Goal: Transaction & Acquisition: Obtain resource

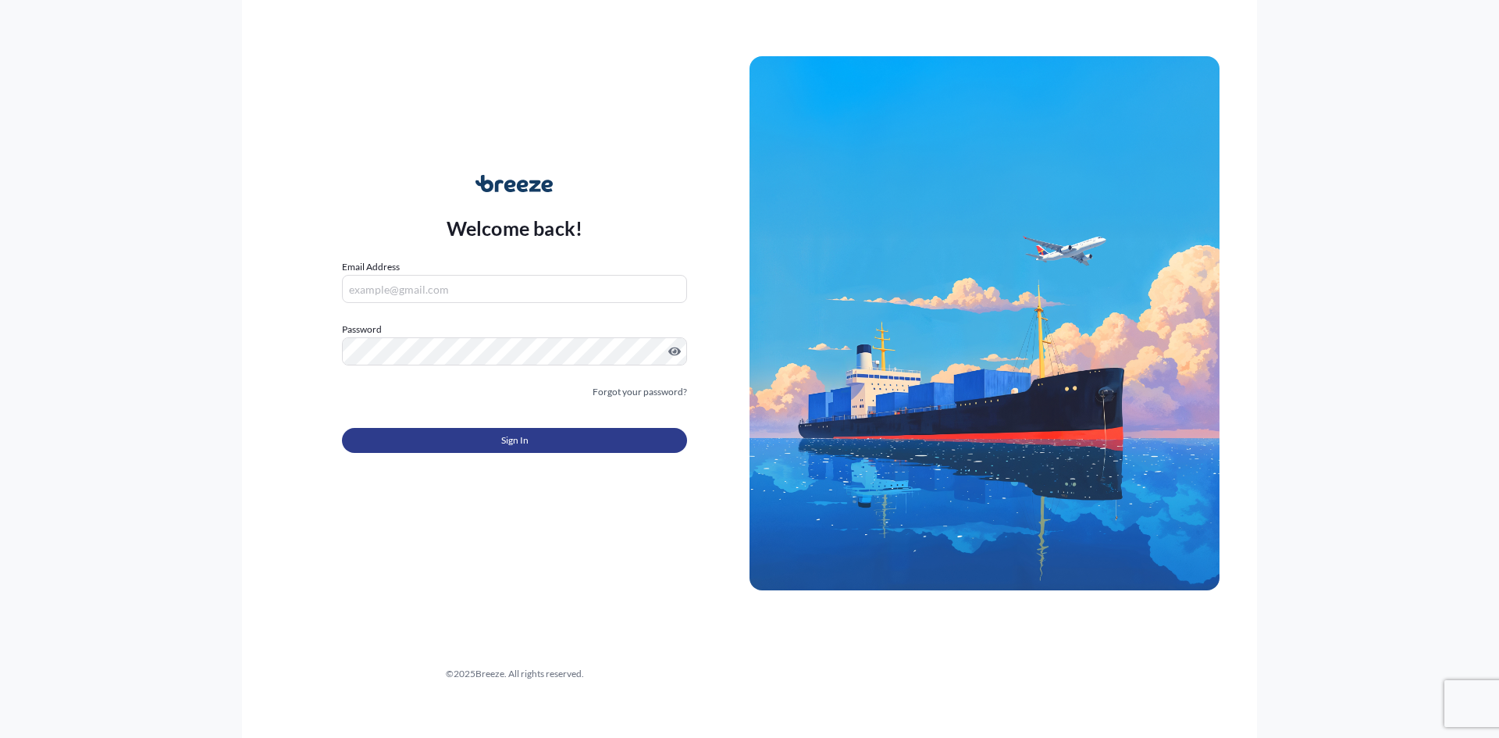
type input "[EMAIL_ADDRESS][DOMAIN_NAME][PERSON_NAME]"
click at [533, 443] on button "Sign In" at bounding box center [514, 440] width 345 height 25
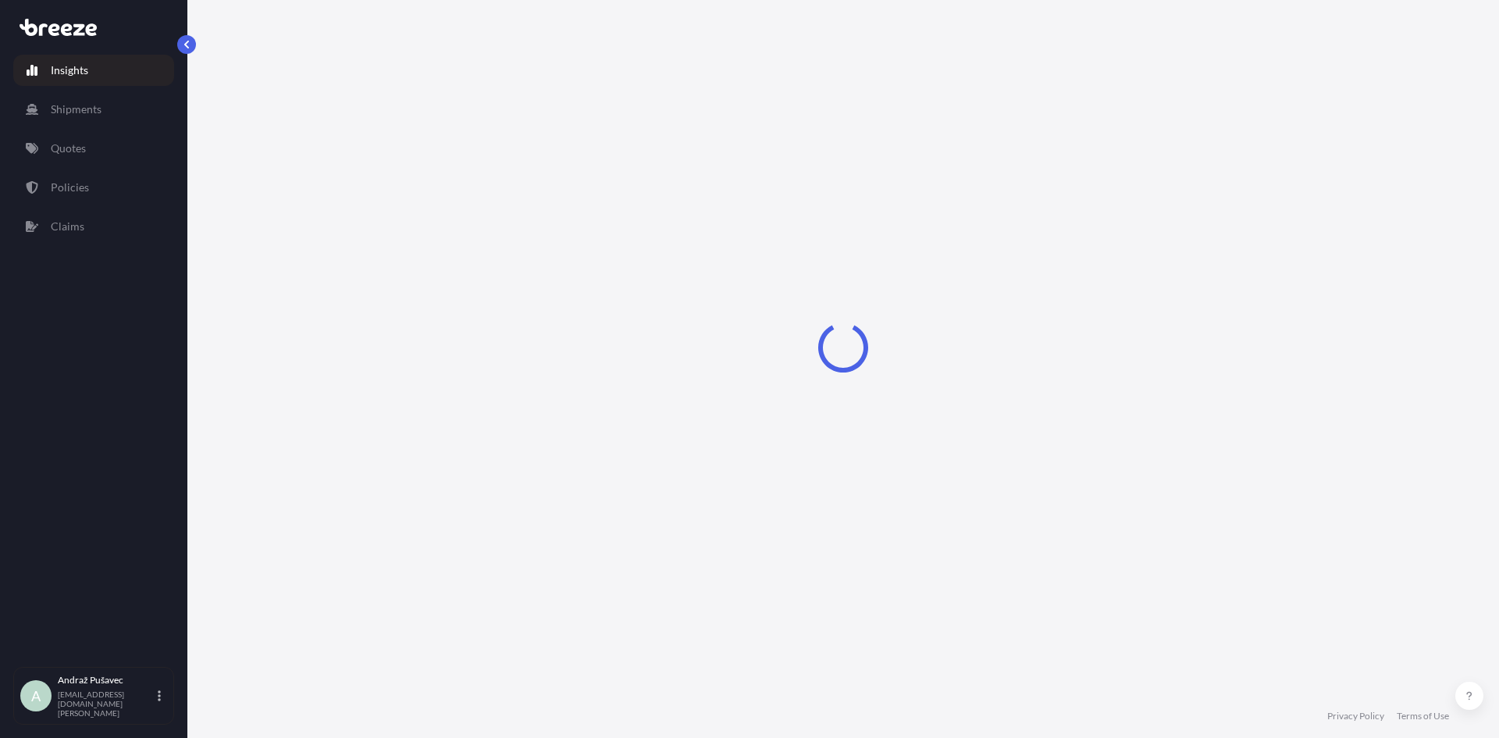
select select "2025"
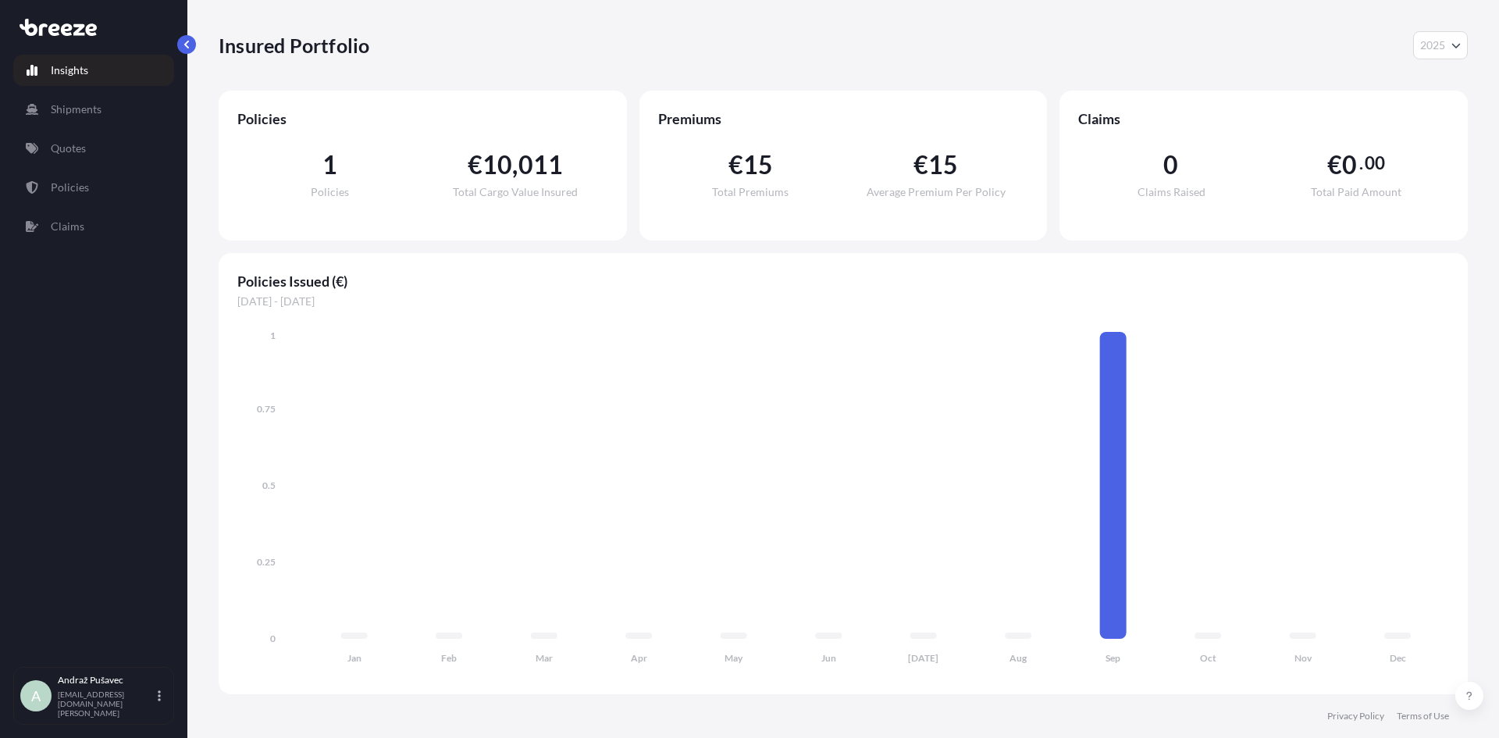
click at [728, 112] on span "Premiums" at bounding box center [843, 118] width 371 height 19
click at [92, 198] on link "Policies" at bounding box center [93, 187] width 161 height 31
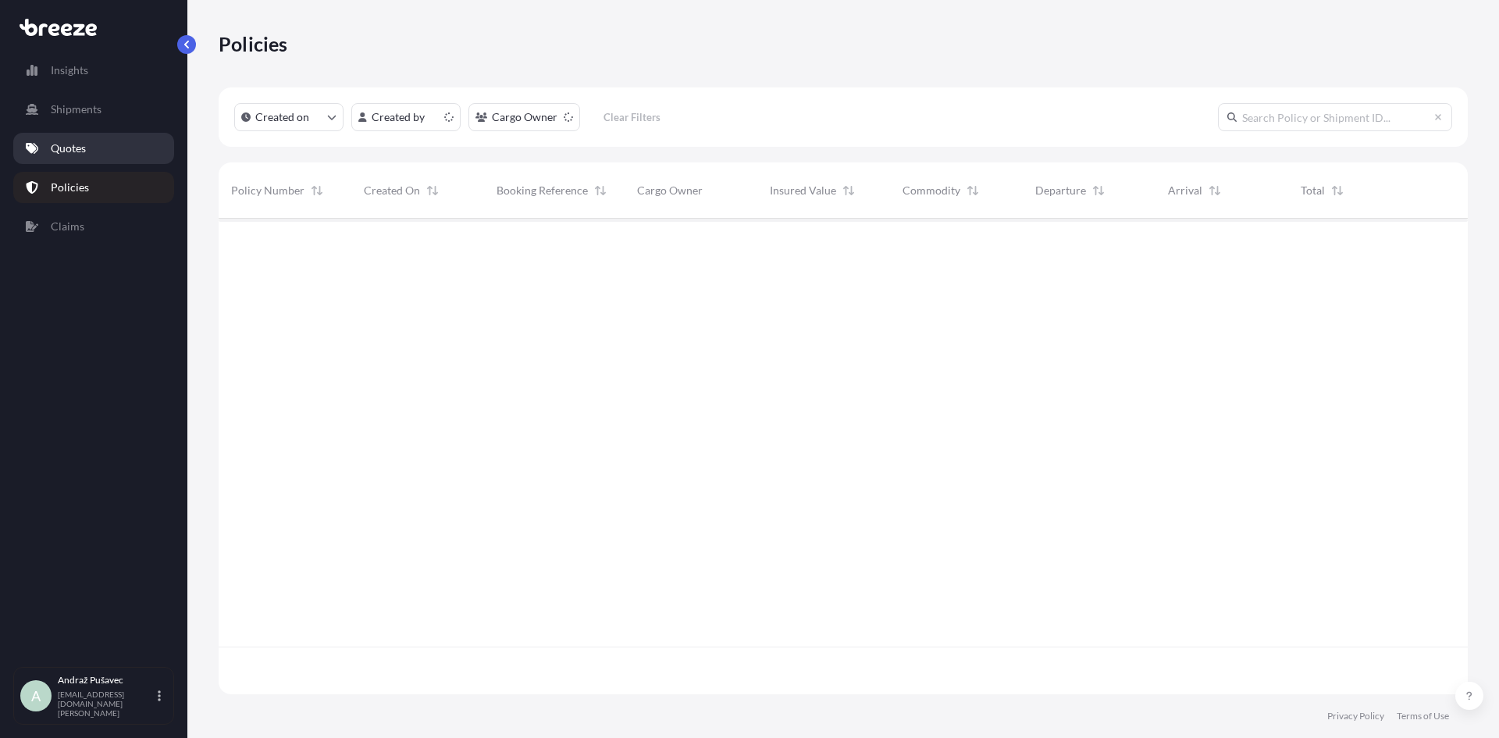
click at [109, 137] on link "Quotes" at bounding box center [93, 148] width 161 height 31
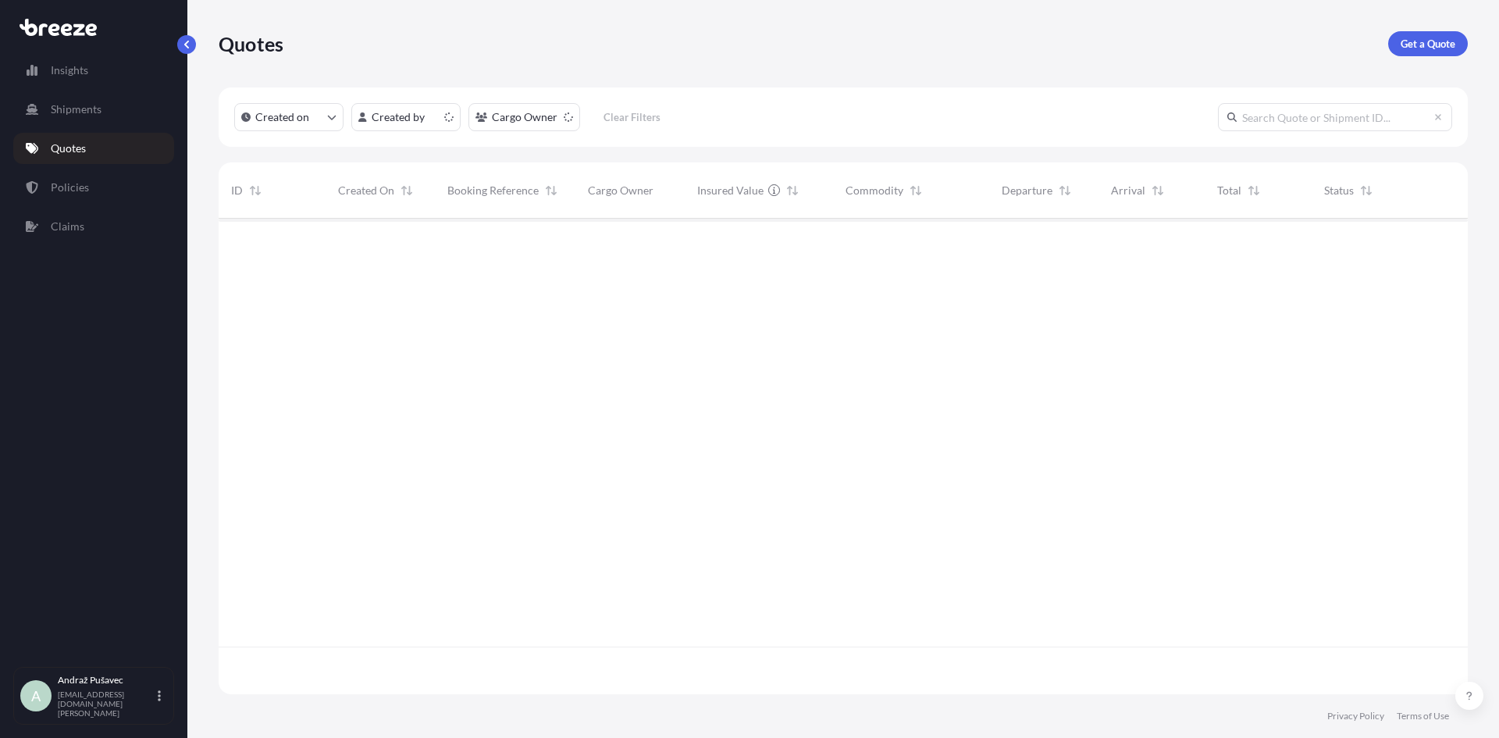
scroll to position [472, 1238]
click at [1419, 49] on p "Get a Quote" at bounding box center [1428, 44] width 55 height 16
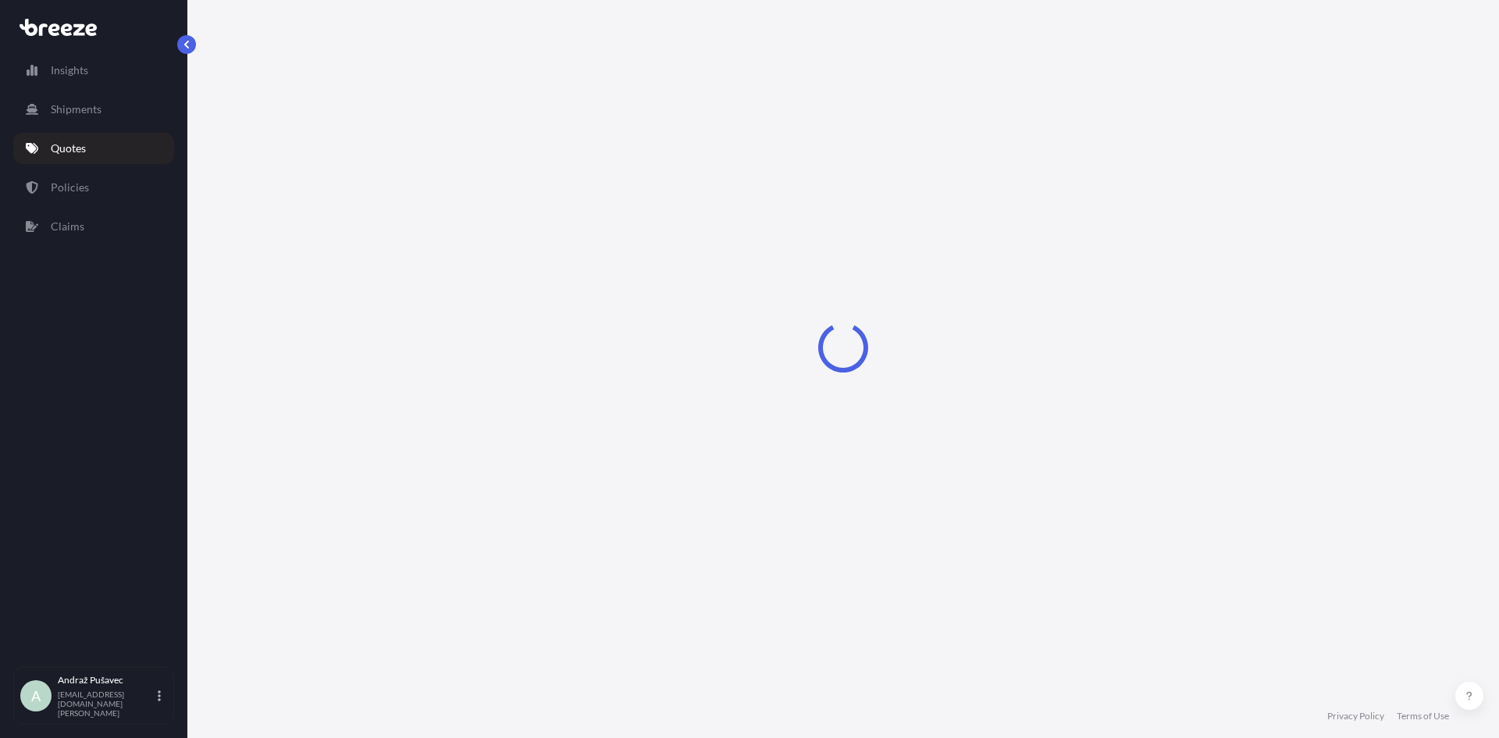
select select "Road"
select select "Sea"
select select "1"
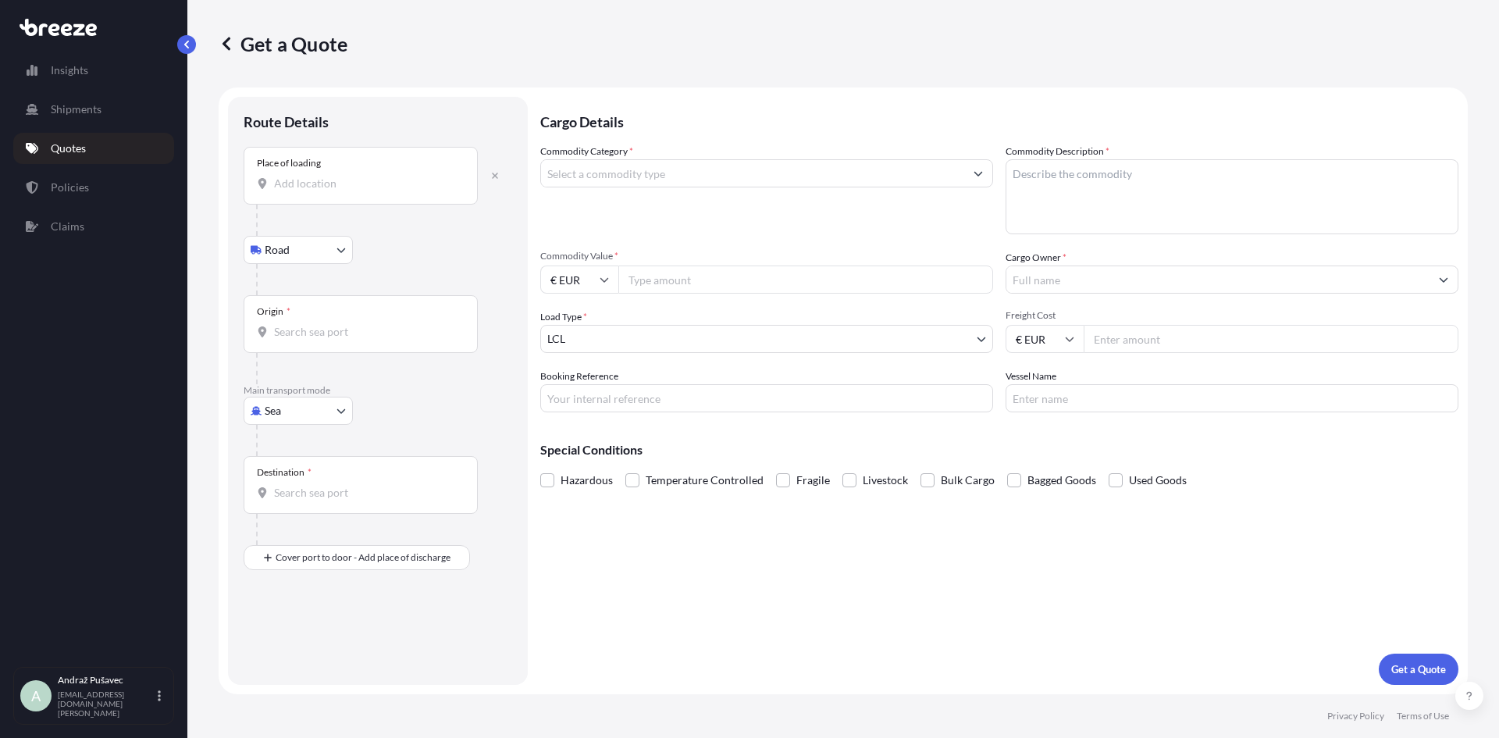
click at [393, 180] on input "Place of loading" at bounding box center [366, 184] width 184 height 16
drag, startPoint x: 325, startPoint y: 187, endPoint x: 203, endPoint y: 184, distance: 121.8
click at [204, 184] on div "Get a Quote Route Details Place of loading hong Road Road Rail Origin * Main tr…" at bounding box center [843, 347] width 1312 height 694
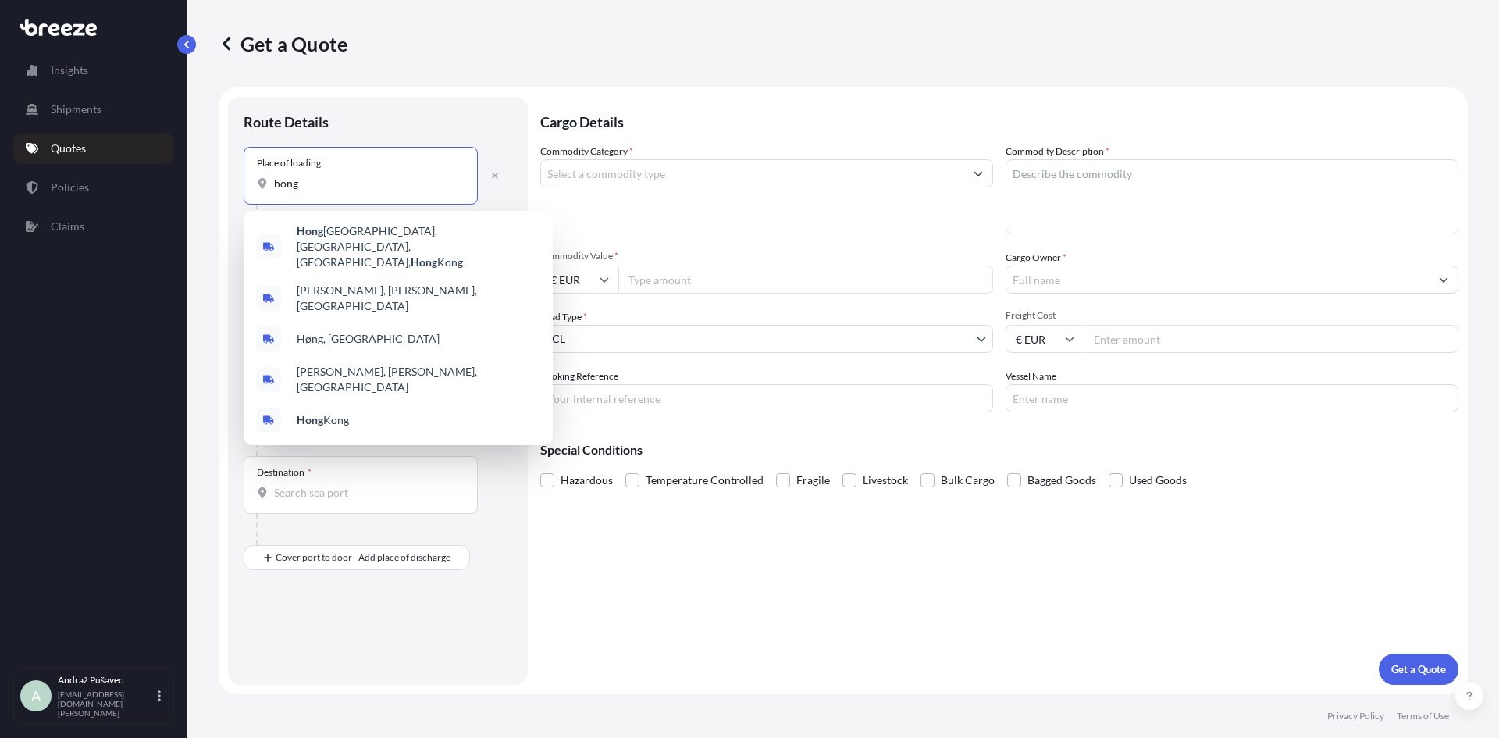
paste input "[GEOGRAPHIC_DATA], [GEOGRAPHIC_DATA]."
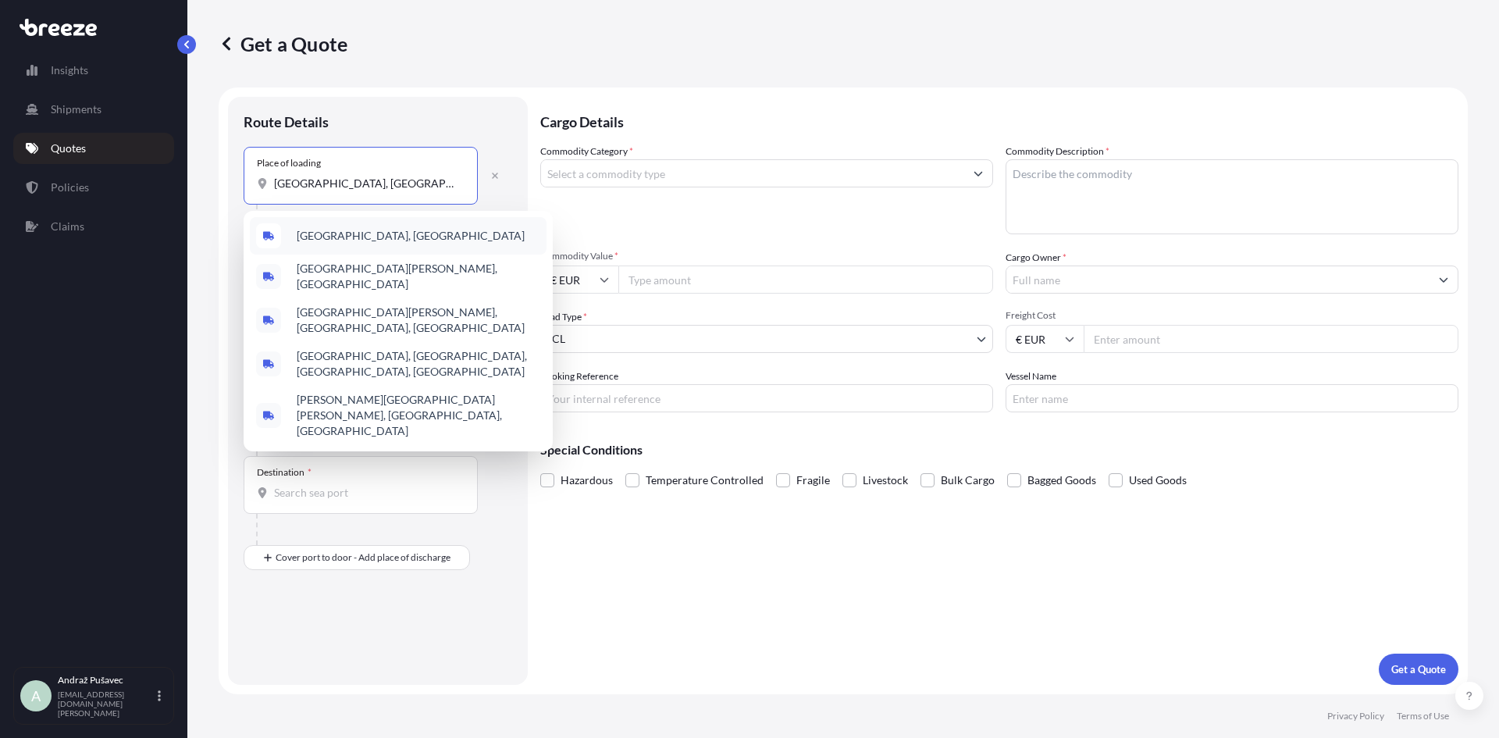
click at [376, 232] on span "[GEOGRAPHIC_DATA], [GEOGRAPHIC_DATA]" at bounding box center [411, 236] width 228 height 16
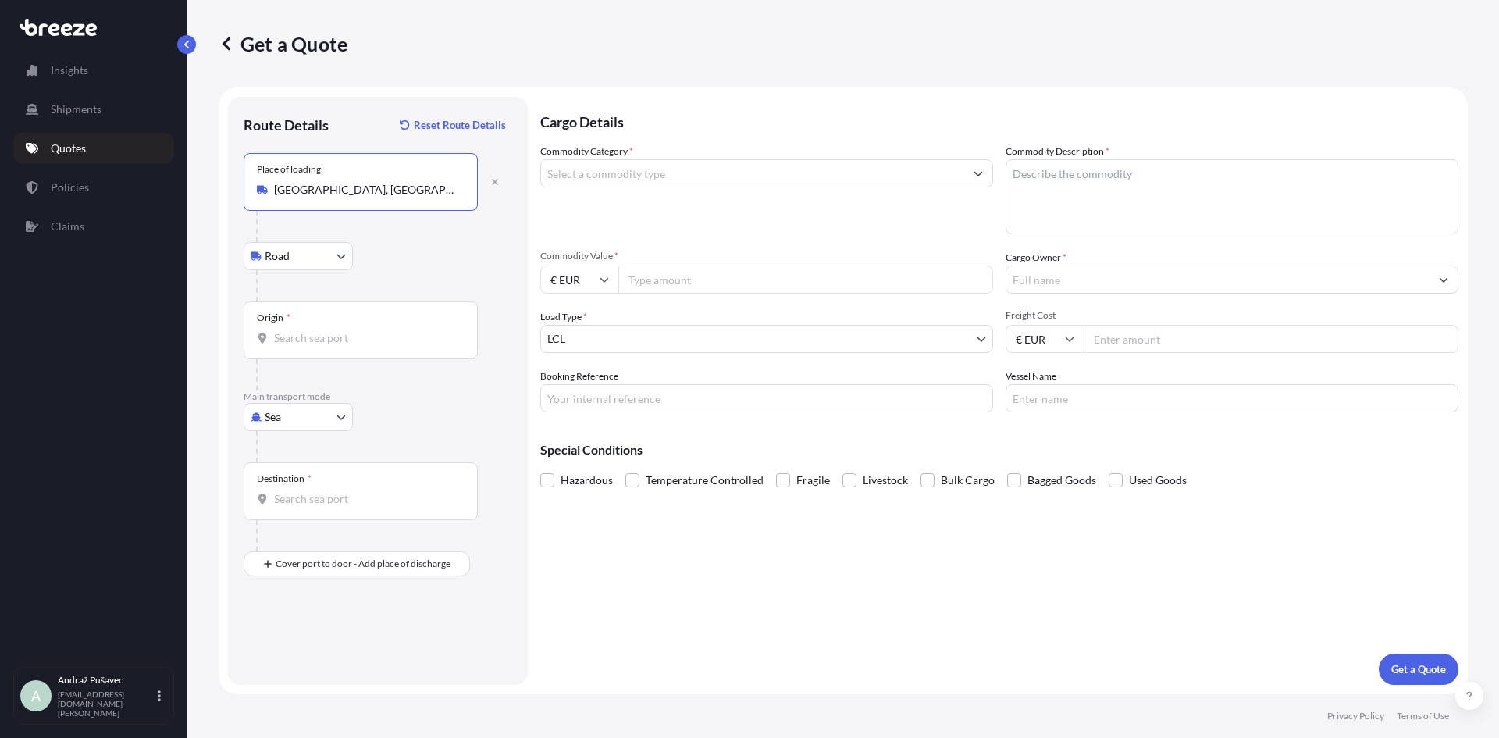
type input "[GEOGRAPHIC_DATA], [GEOGRAPHIC_DATA]"
click at [364, 342] on input "Origin *" at bounding box center [366, 338] width 184 height 16
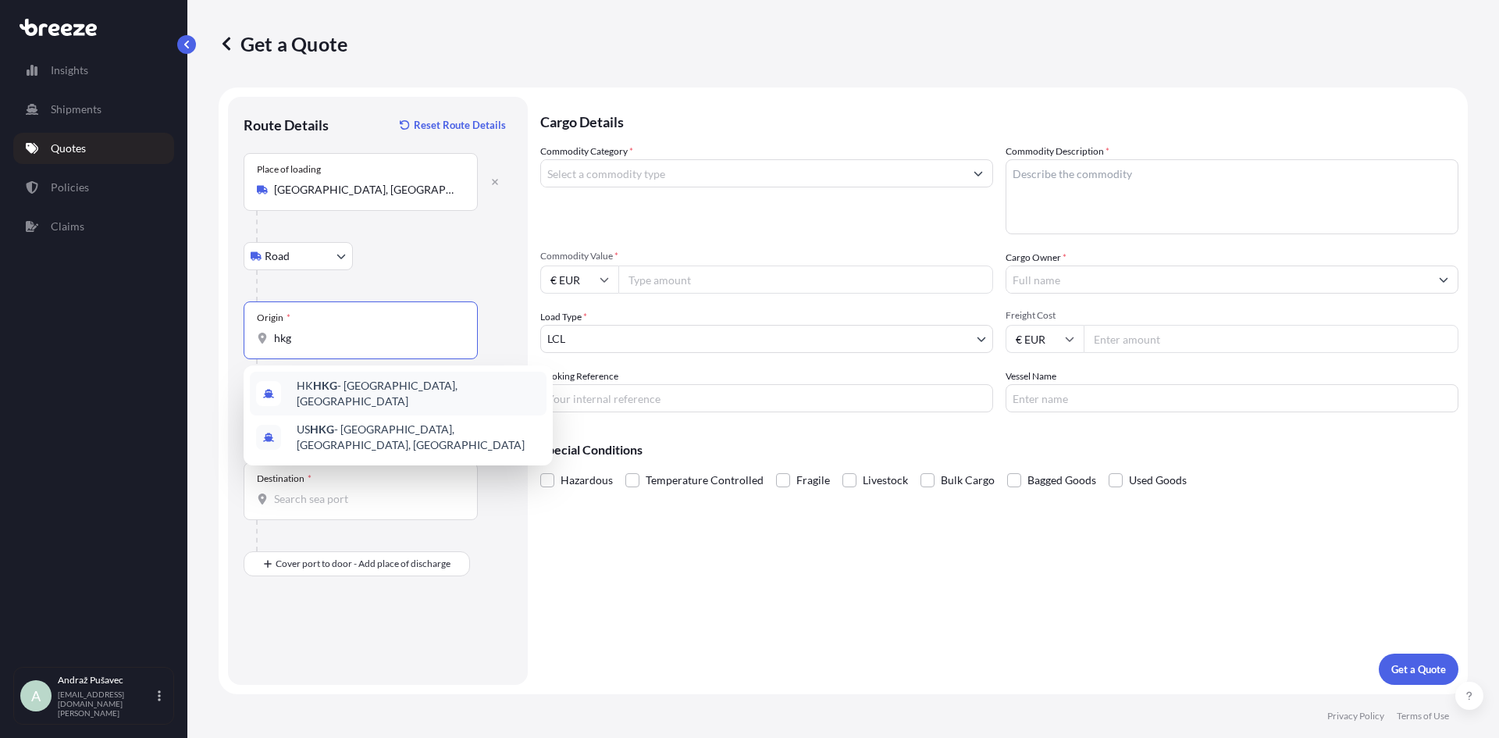
click at [401, 394] on span "HK HKG - [GEOGRAPHIC_DATA], [GEOGRAPHIC_DATA]" at bounding box center [419, 393] width 244 height 31
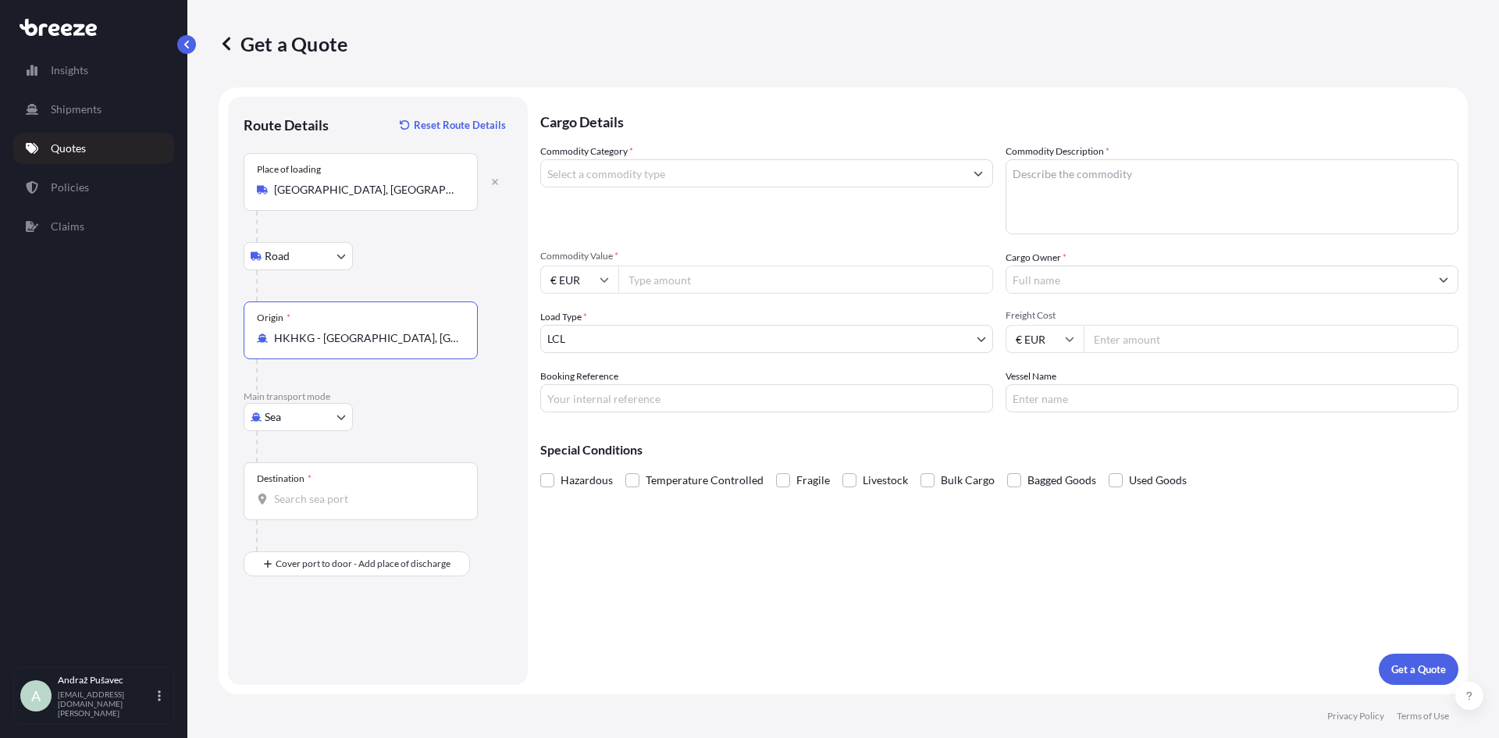
type input "HKHKG - [GEOGRAPHIC_DATA], [GEOGRAPHIC_DATA]"
click at [328, 505] on input "Destination *" at bounding box center [366, 499] width 184 height 16
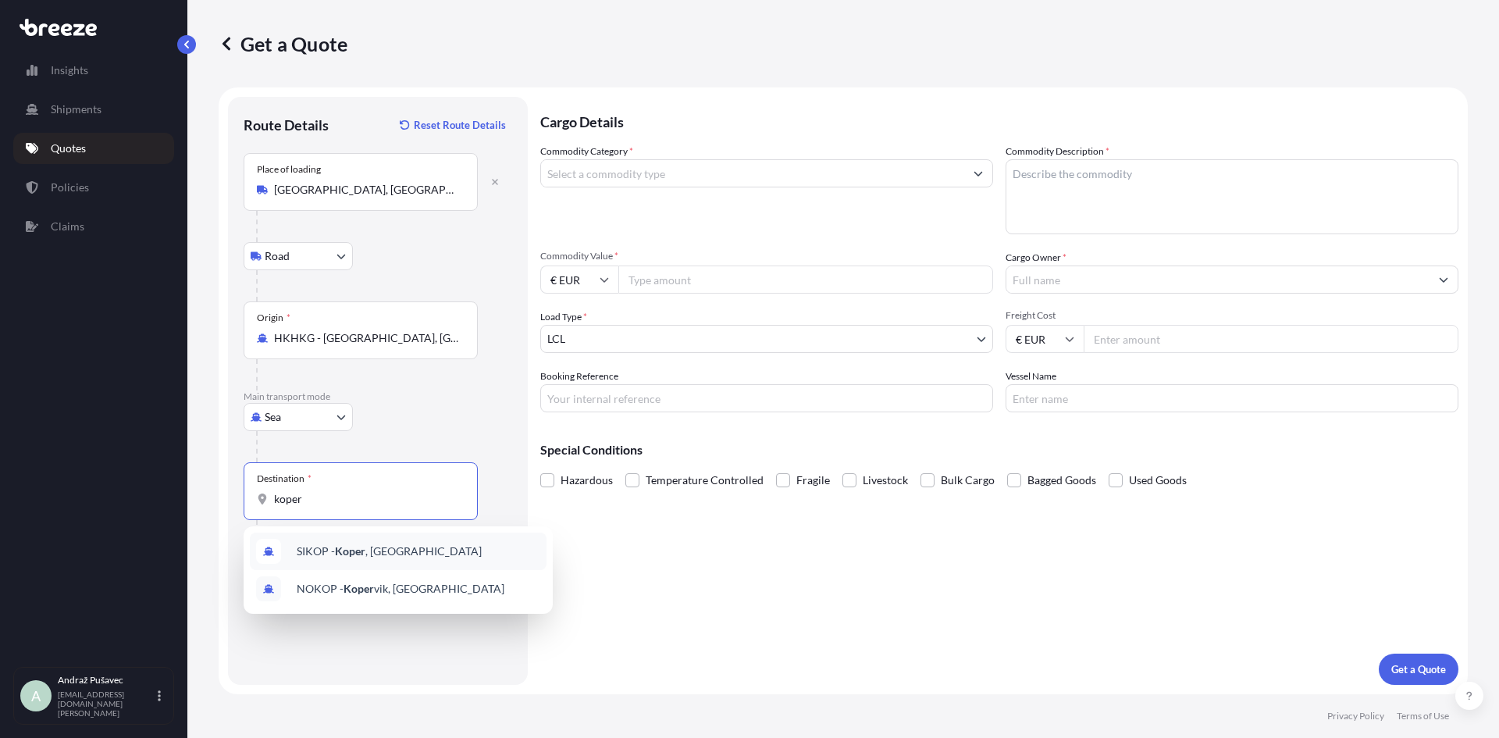
click at [370, 553] on span "[PERSON_NAME] , [GEOGRAPHIC_DATA]" at bounding box center [389, 551] width 185 height 16
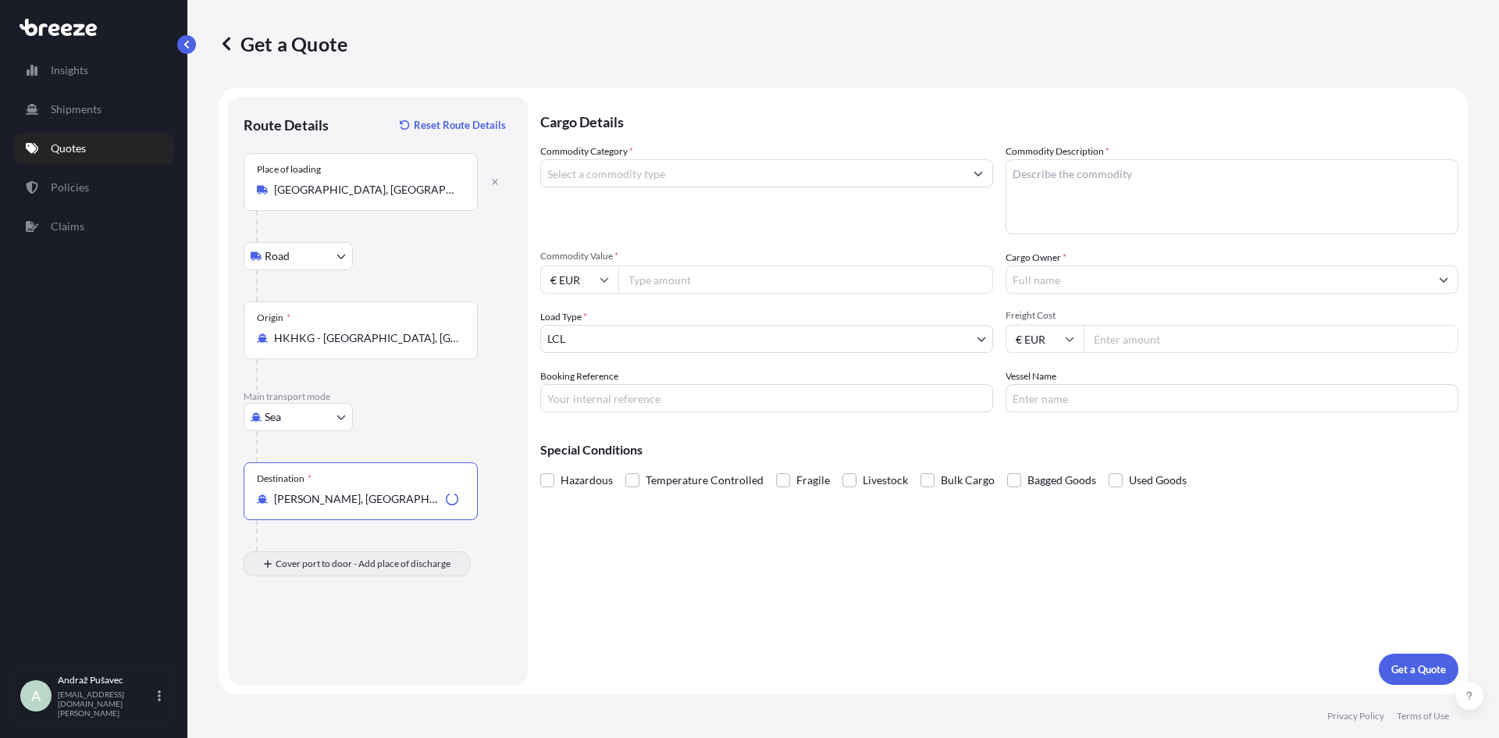
type input "[PERSON_NAME], [GEOGRAPHIC_DATA]"
click at [326, 644] on input "Place of Discharge" at bounding box center [366, 647] width 184 height 16
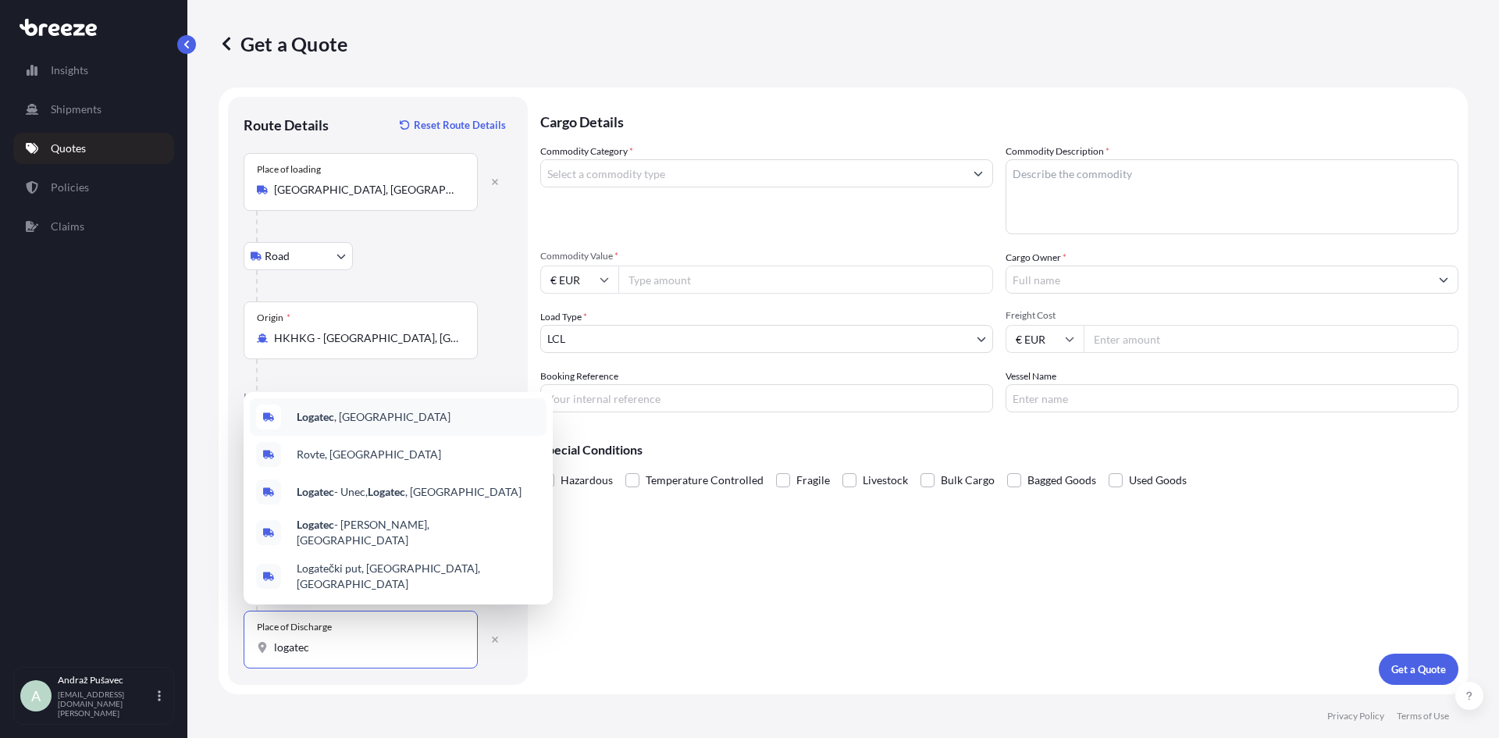
click at [371, 436] on div "Logatec , [GEOGRAPHIC_DATA]" at bounding box center [398, 416] width 297 height 37
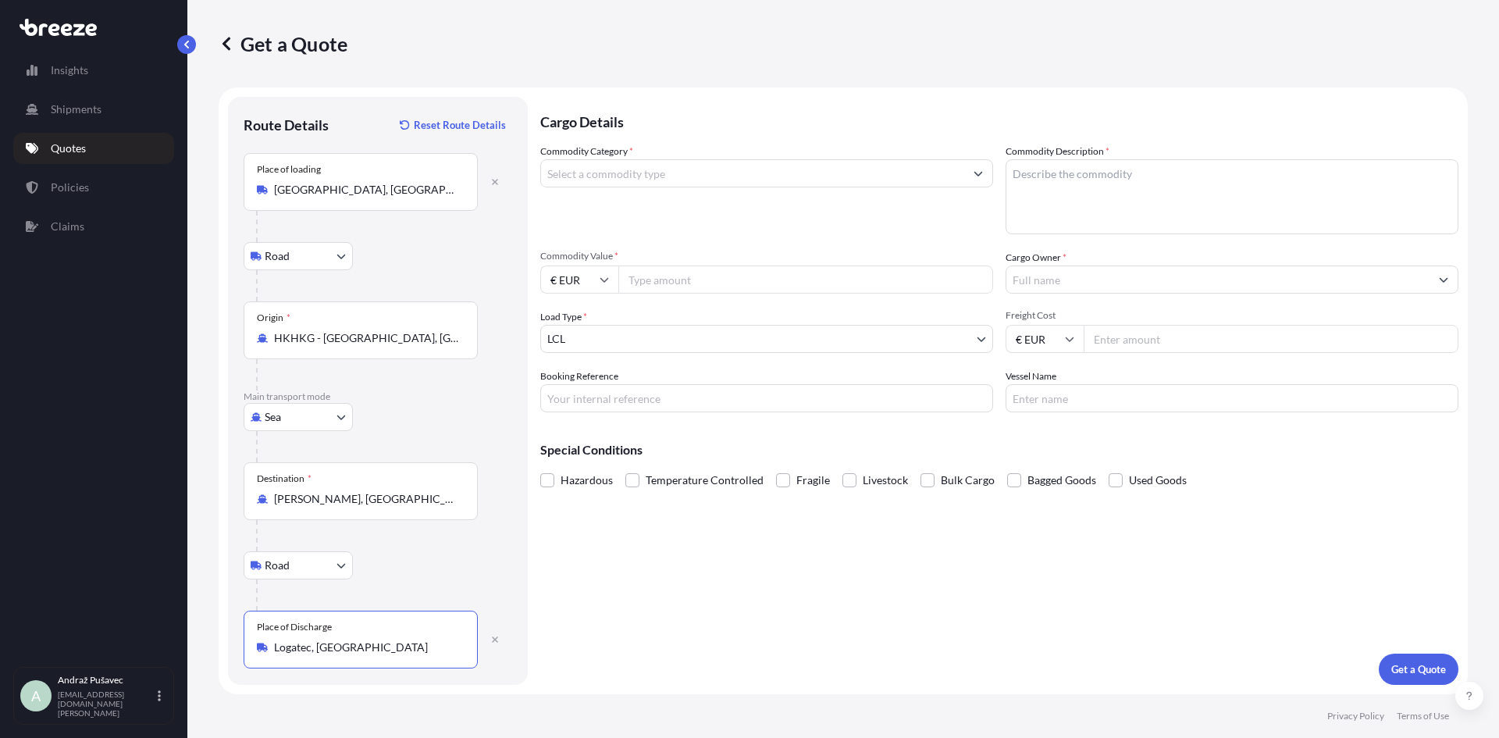
type input "Logatec, [GEOGRAPHIC_DATA]"
click at [702, 179] on input "Commodity Category *" at bounding box center [752, 173] width 423 height 28
click at [753, 180] on input "Commodity Category *" at bounding box center [752, 173] width 423 height 28
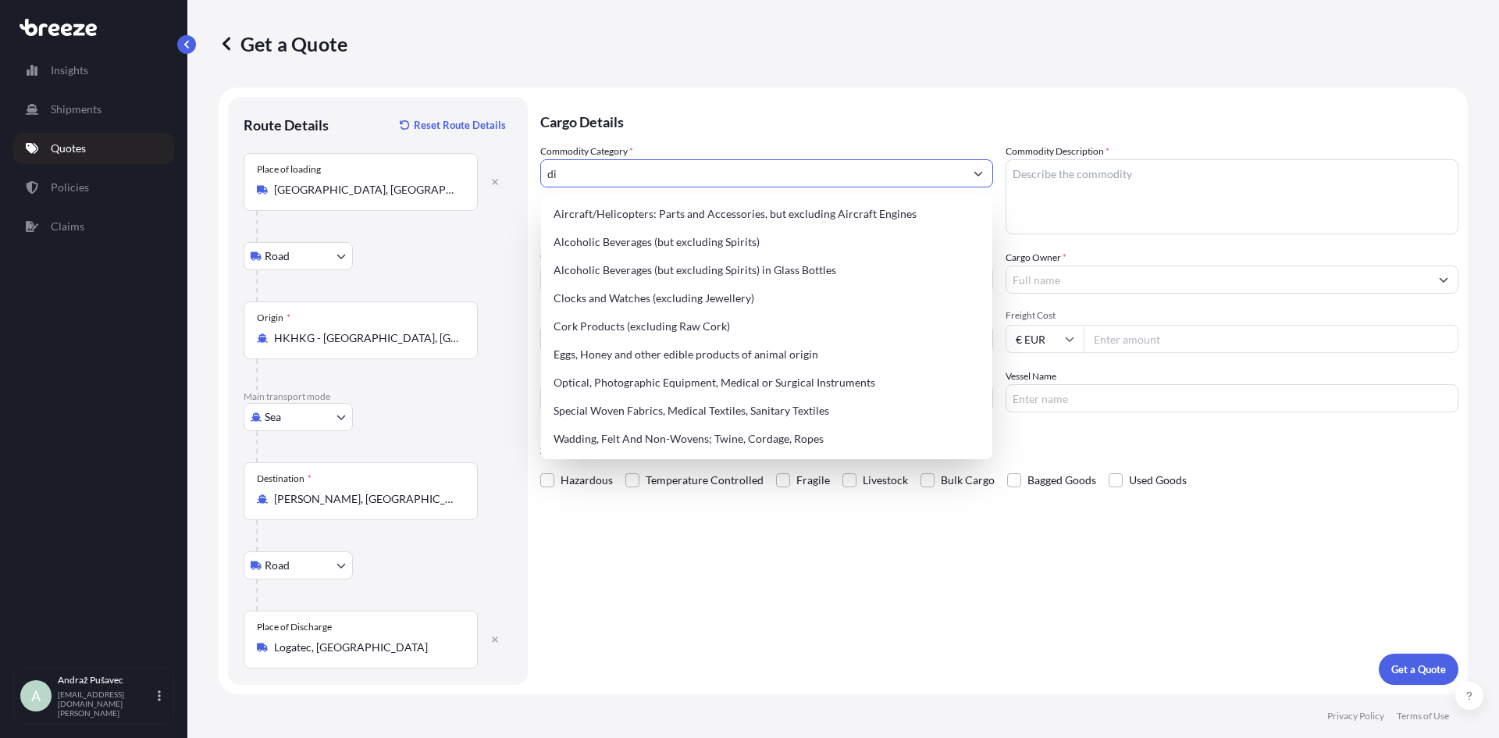
type input "d"
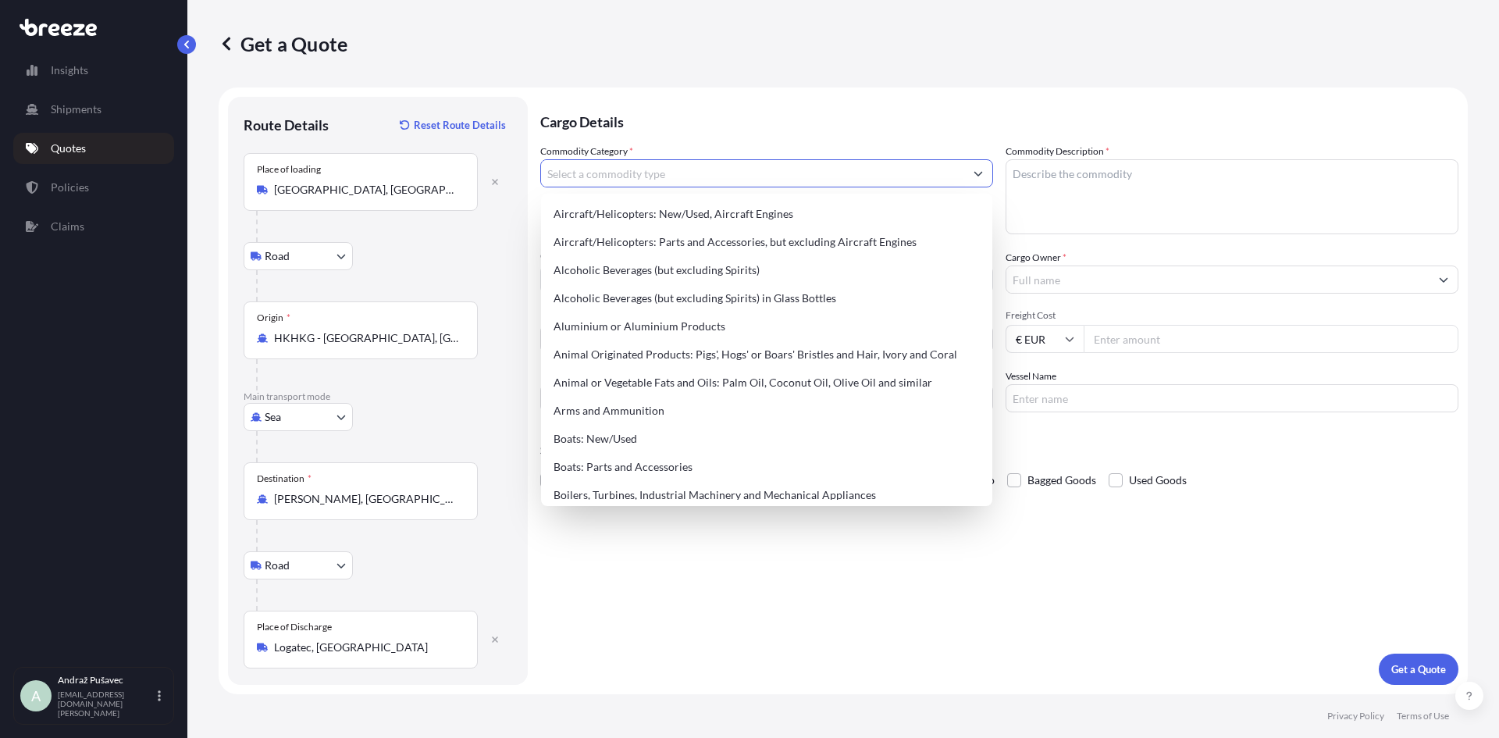
click at [654, 183] on input "Commodity Category *" at bounding box center [752, 173] width 423 height 28
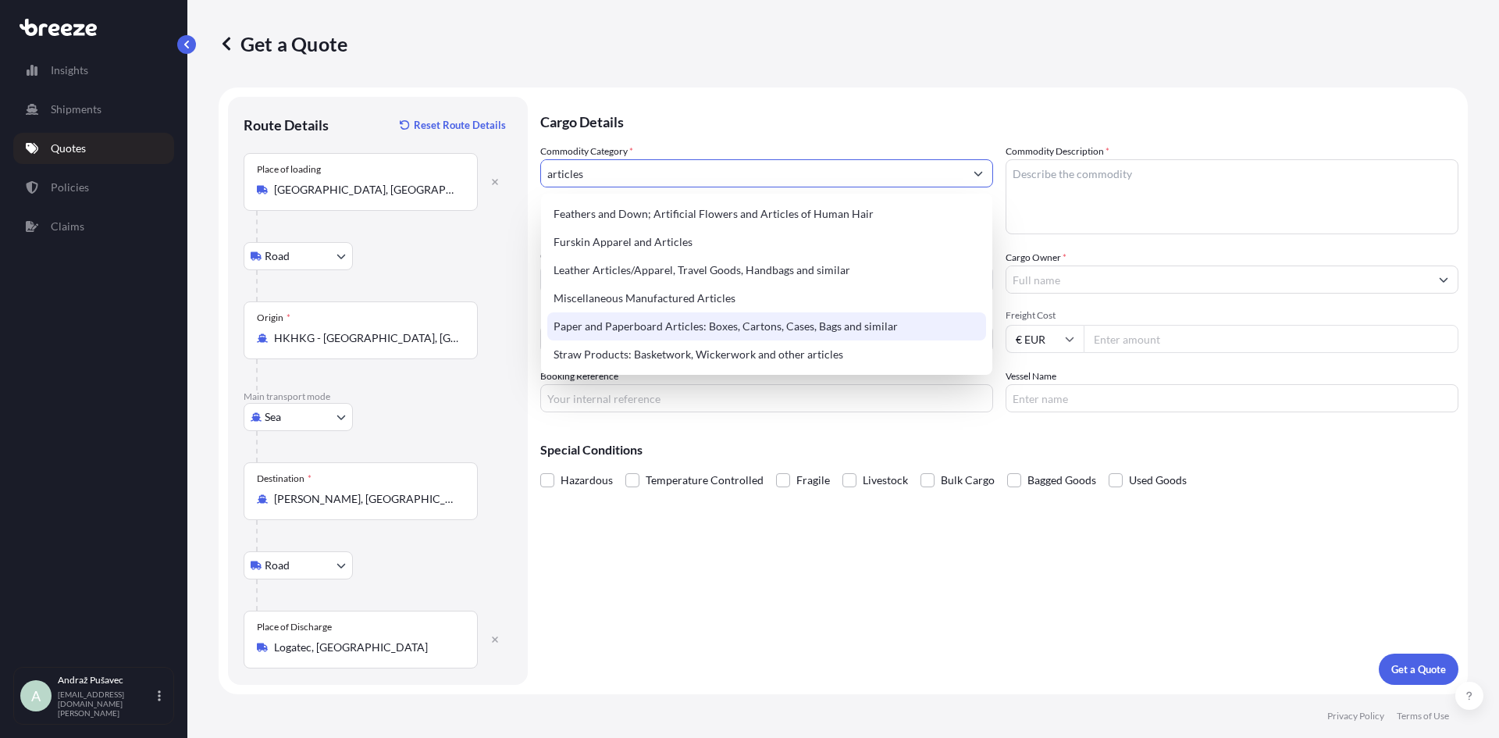
click at [707, 331] on div "Paper and Paperboard Articles: Boxes, Cartons, Cases, Bags and similar" at bounding box center [766, 326] width 439 height 28
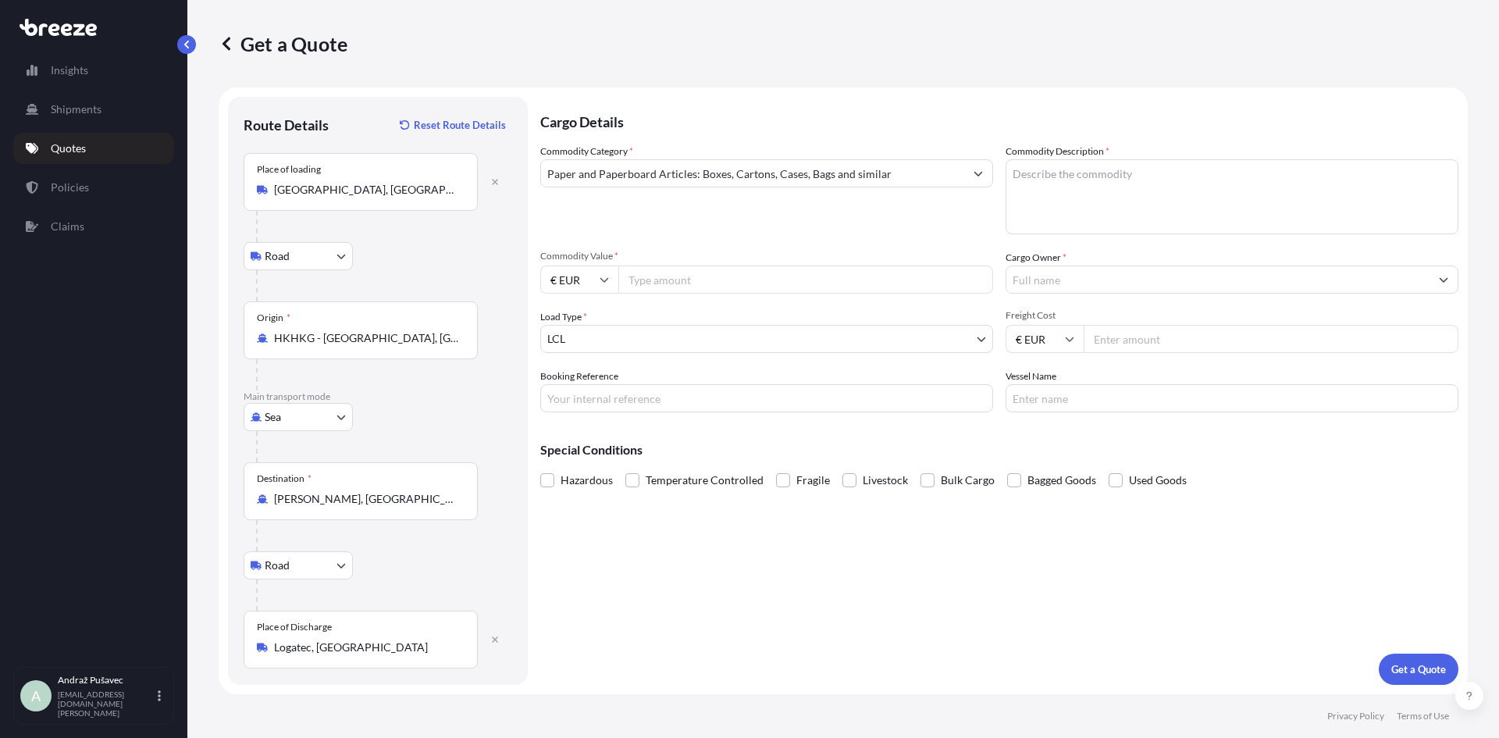
type input "Alcoholic Beverages (but excluding Spirits)"
click at [601, 279] on icon at bounding box center [604, 280] width 9 height 5
click at [579, 389] on div "$ USD" at bounding box center [580, 388] width 66 height 30
type input "$ USD"
drag, startPoint x: 704, startPoint y: 278, endPoint x: 1177, endPoint y: 247, distance: 474.2
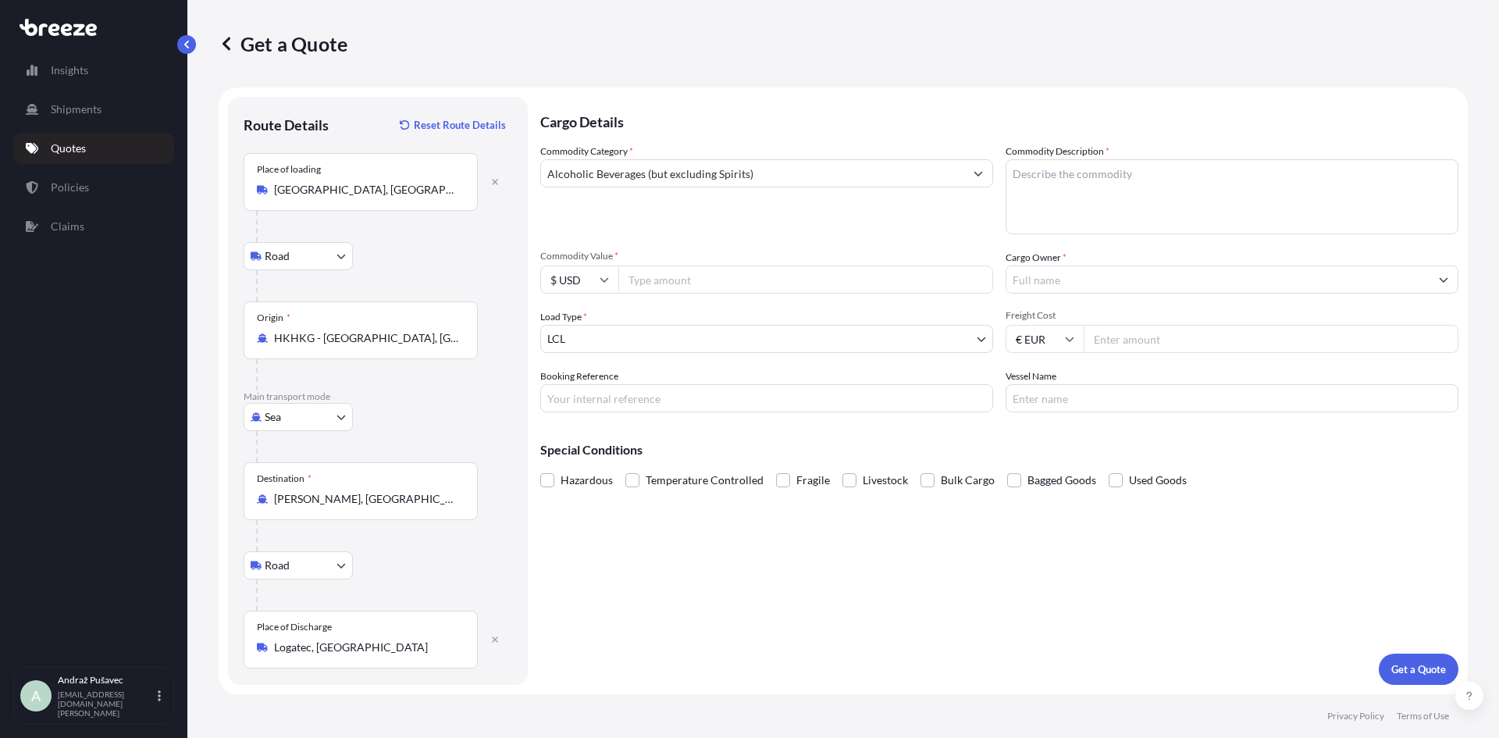
click at [705, 278] on input "Commodity Value *" at bounding box center [805, 279] width 375 height 28
type input "8140"
click at [1149, 292] on input "Cargo Owner *" at bounding box center [1217, 279] width 423 height 28
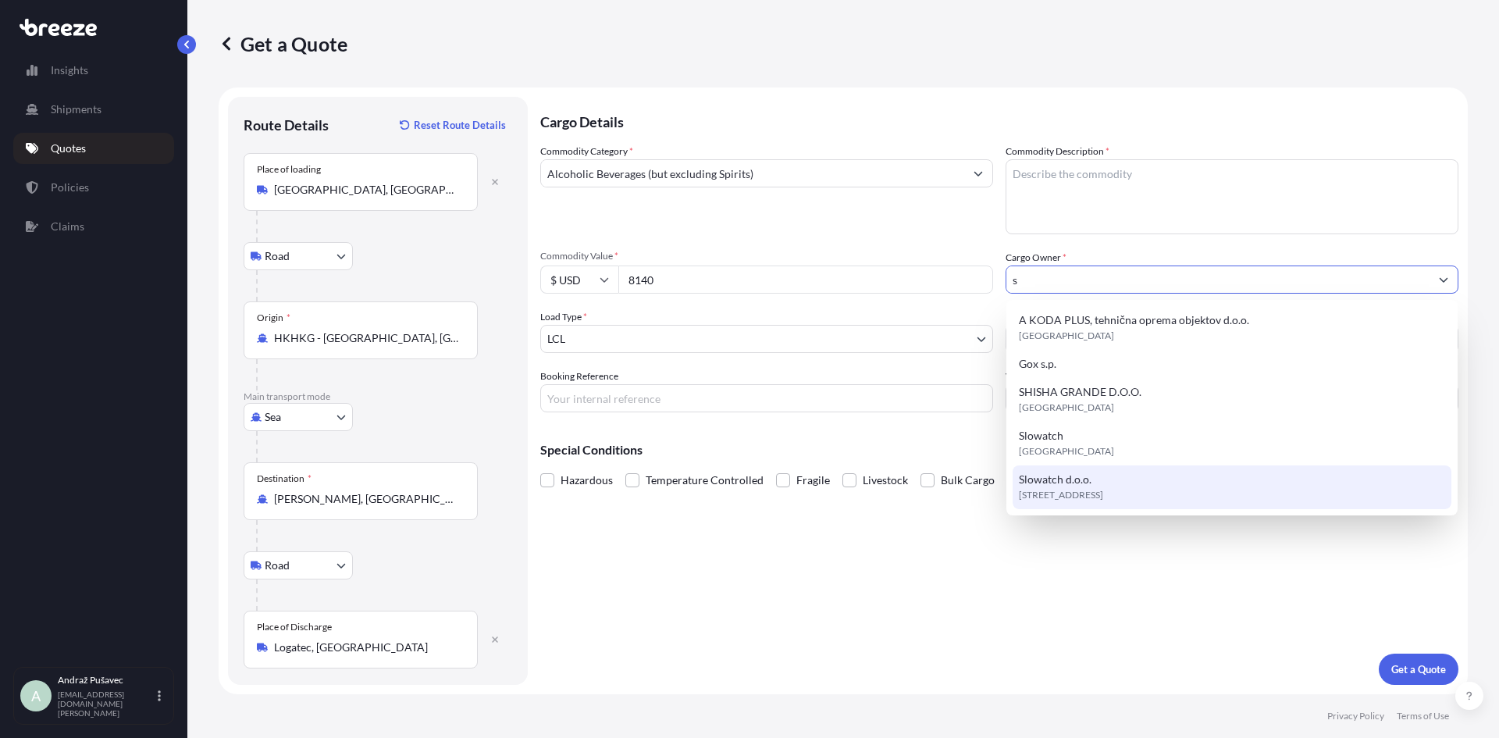
click at [1113, 480] on div "Slowatch d.o.o. [STREET_ADDRESS]" at bounding box center [1232, 487] width 439 height 44
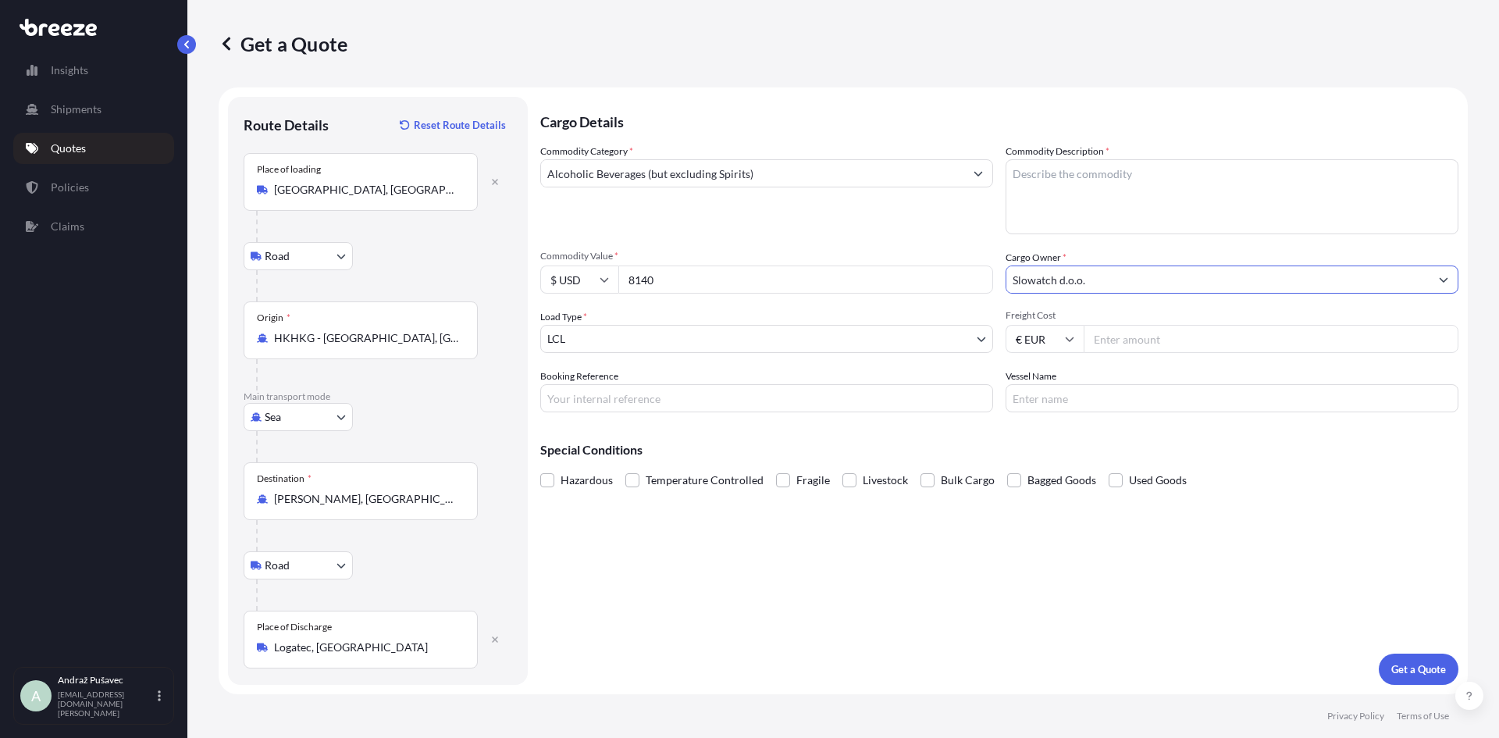
type input "Slowatch d.o.o."
click at [762, 337] on body "5 options available. Insights Shipments Quotes Policies Claims A [PERSON_NAME] …" at bounding box center [749, 369] width 1499 height 738
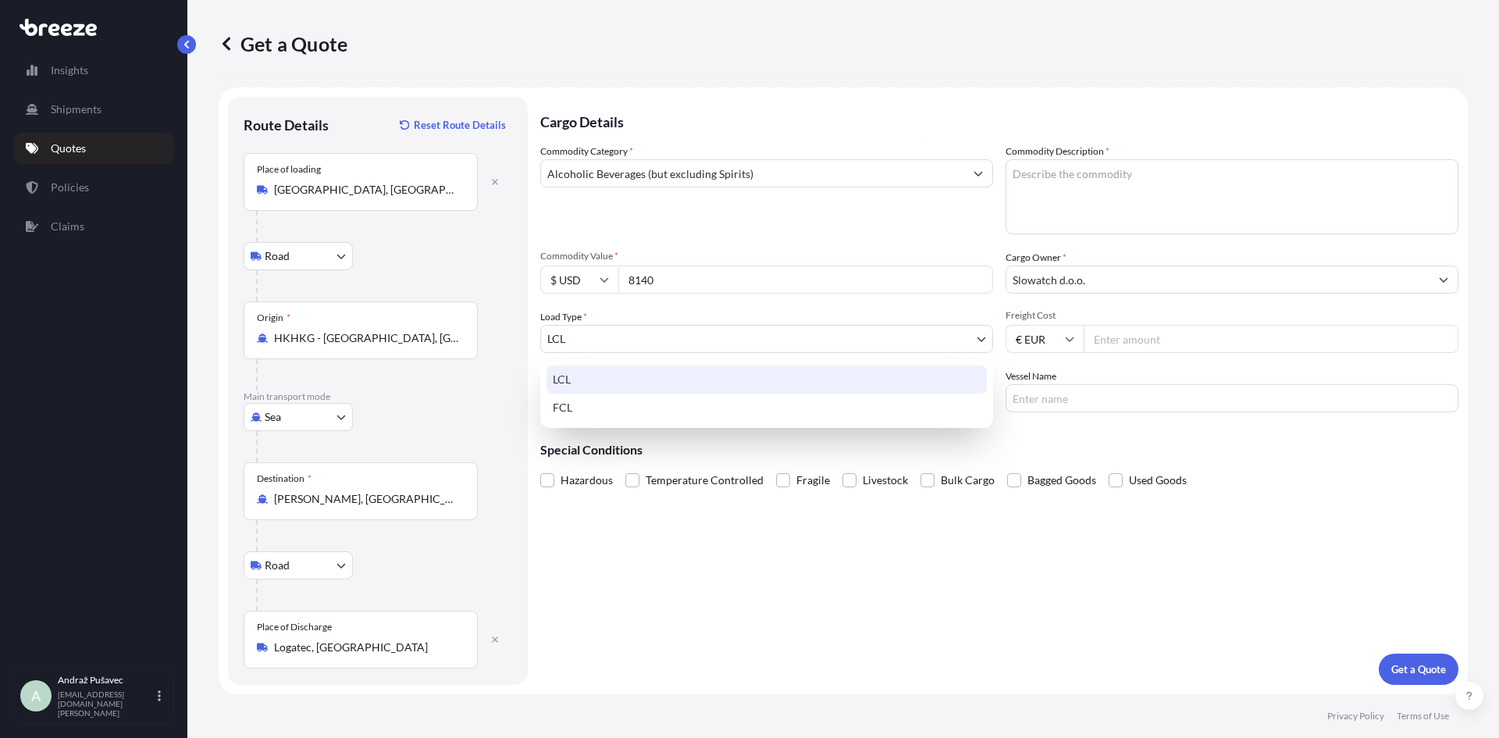
click at [719, 379] on div "LCL" at bounding box center [767, 379] width 440 height 28
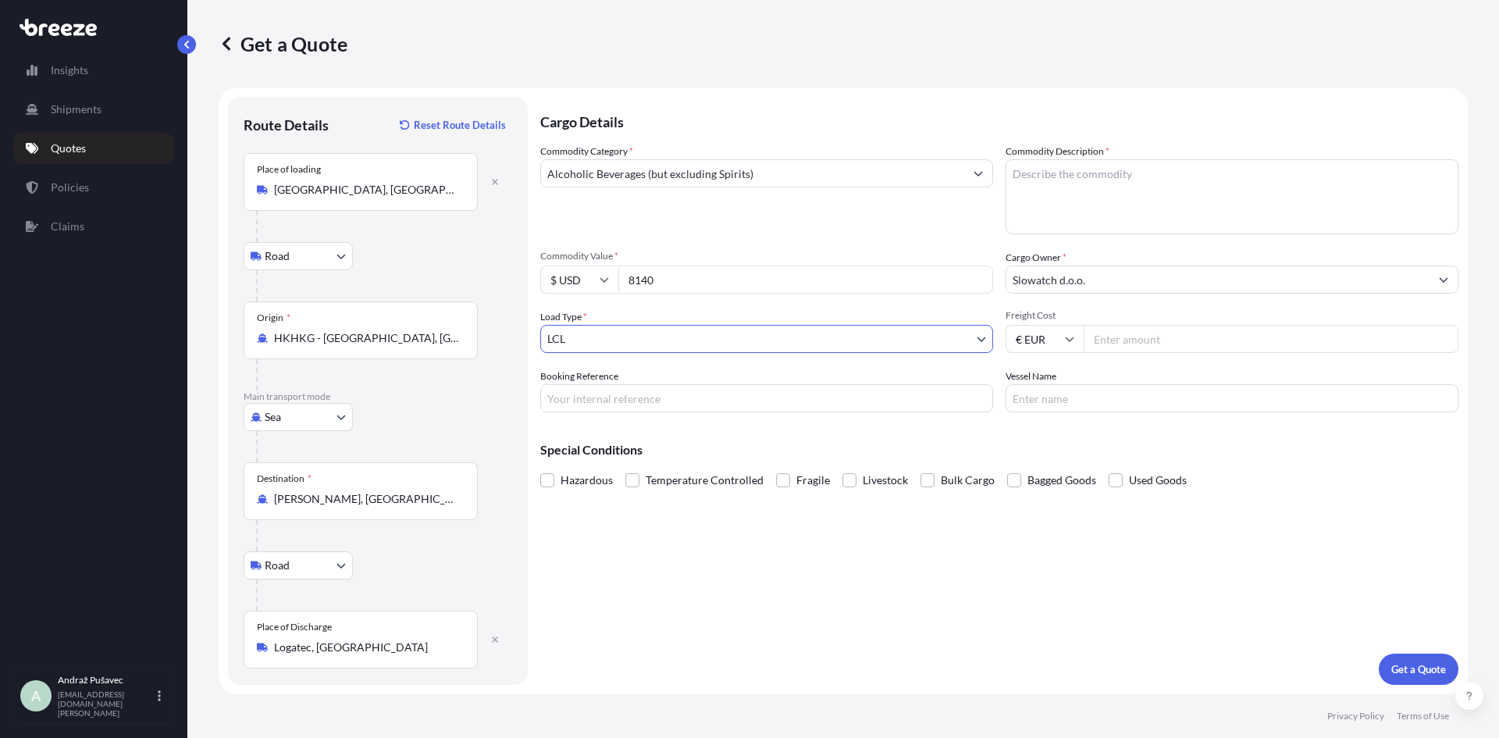
click at [1156, 344] on input "Freight Cost" at bounding box center [1271, 339] width 375 height 28
click at [1166, 342] on input "Freight Cost" at bounding box center [1271, 339] width 375 height 28
type input "500"
click at [1427, 675] on p "Get a Quote" at bounding box center [1418, 669] width 55 height 16
click at [1146, 181] on textarea "Commodity Description *" at bounding box center [1232, 196] width 453 height 75
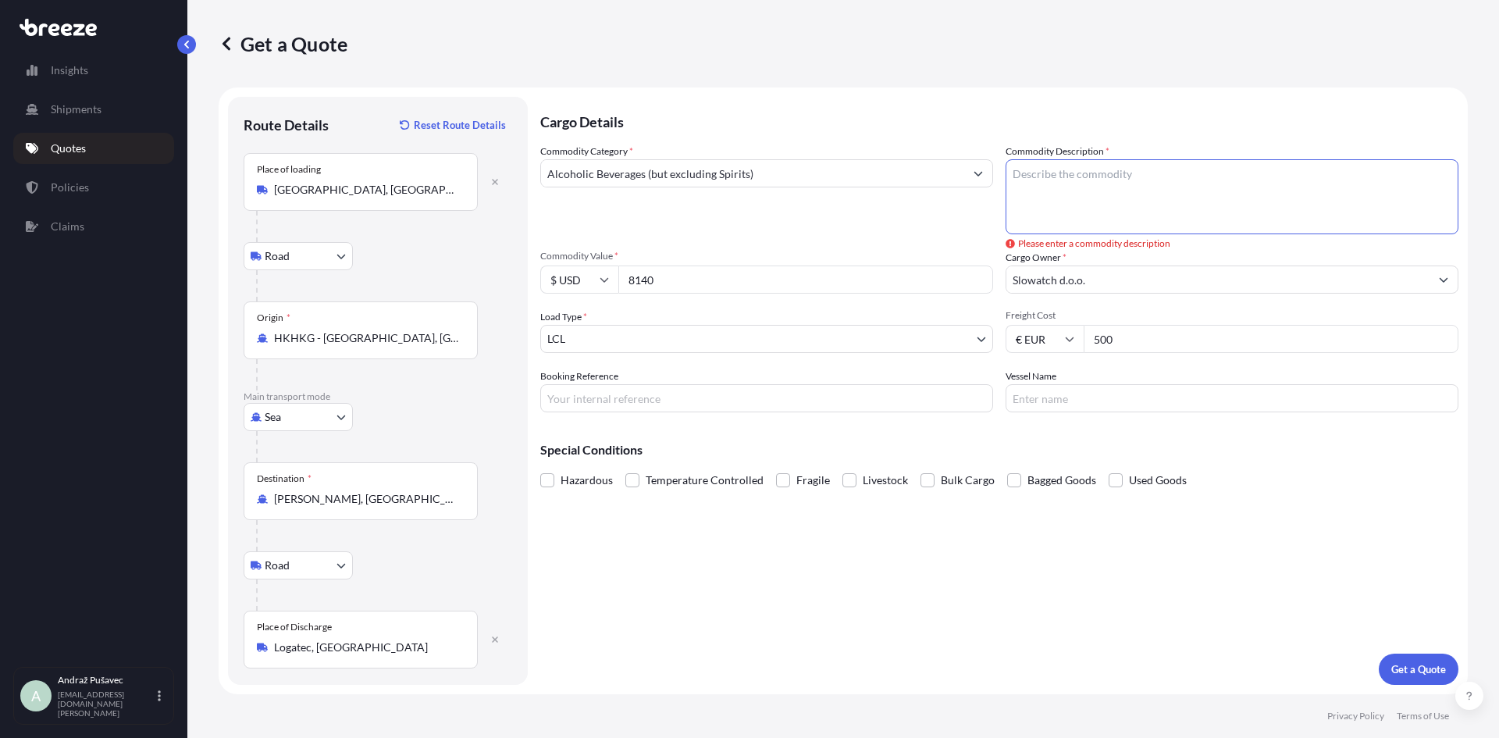
type textarea "D"
type textarea "watch displays ( without watches)"
click at [1402, 666] on p "Get a Quote" at bounding box center [1418, 669] width 55 height 16
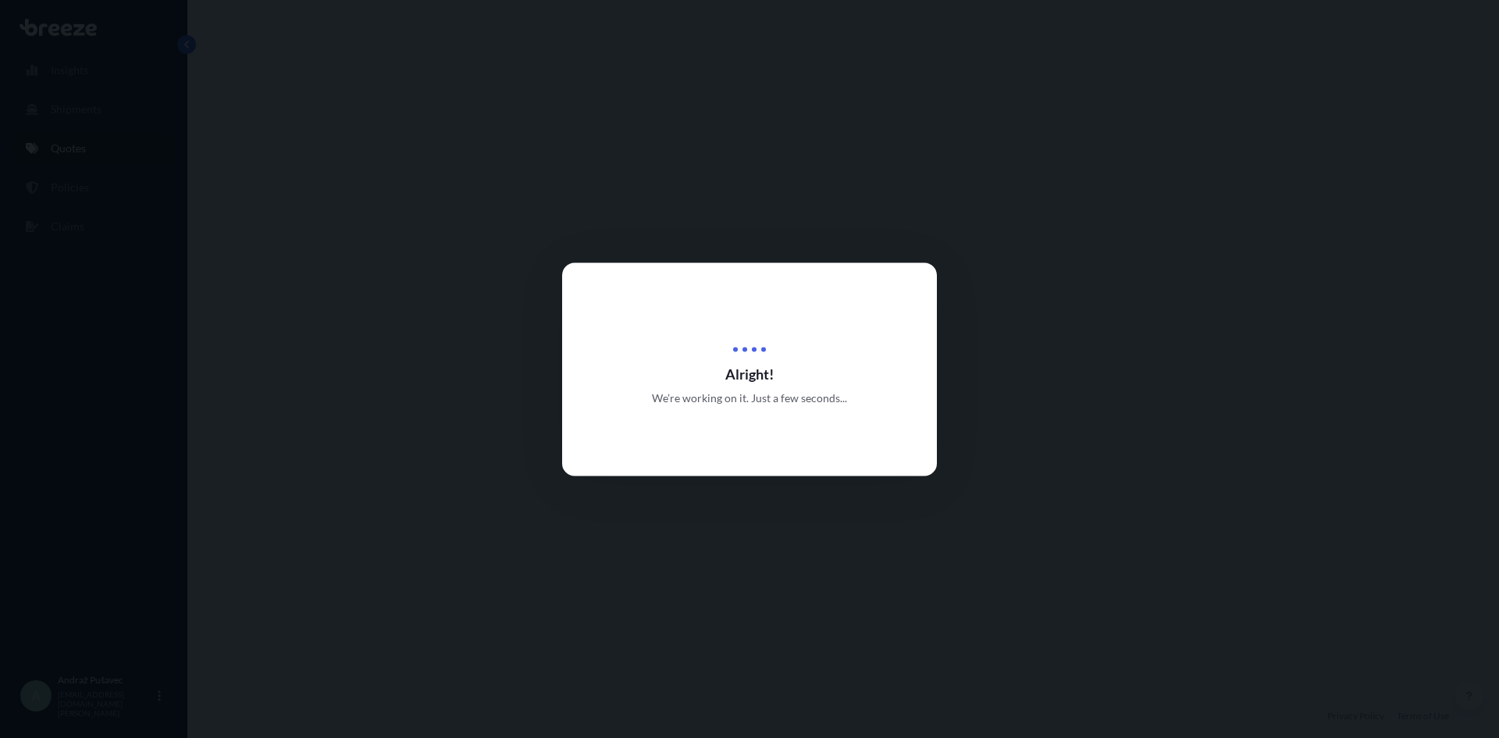
select select "Road"
select select "Sea"
select select "Road"
select select "1"
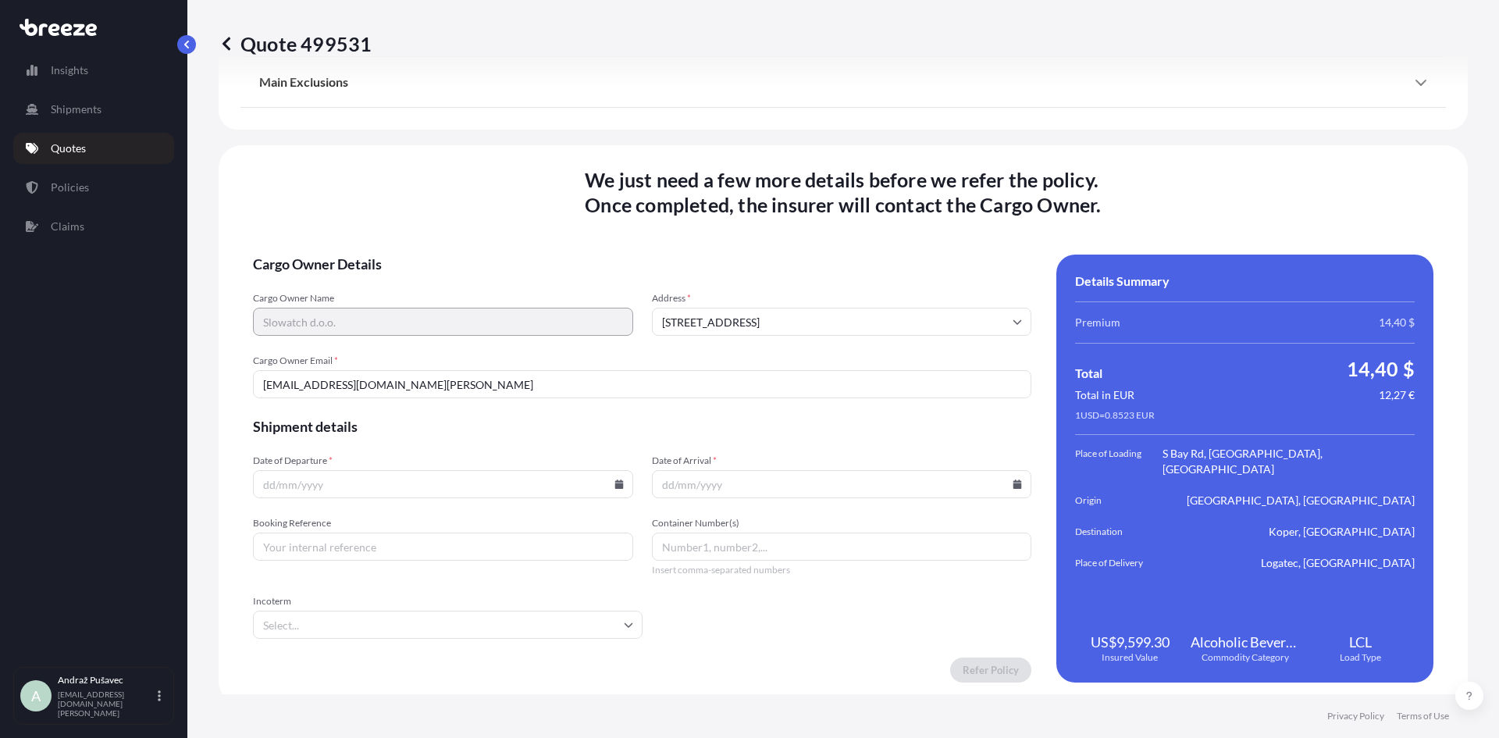
scroll to position [2190, 0]
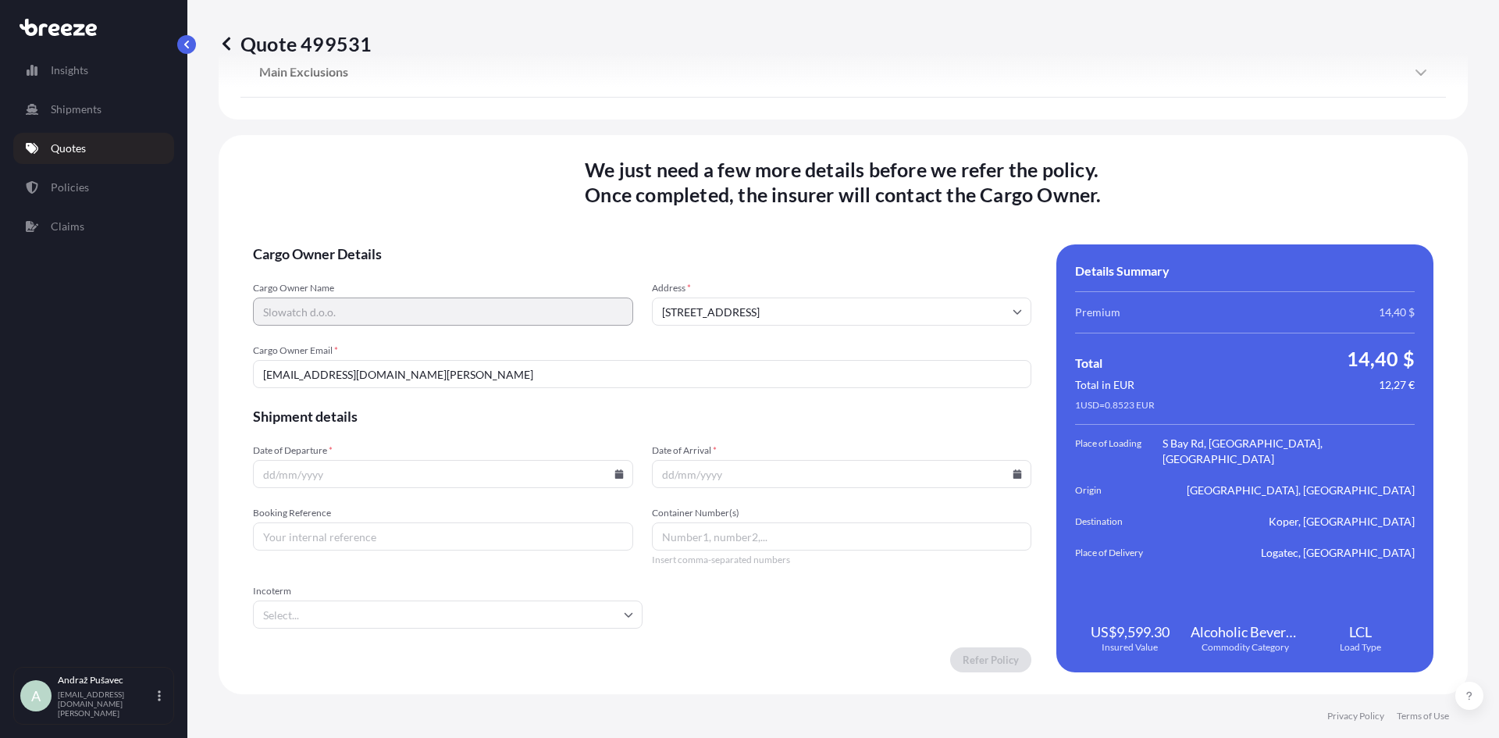
drag, startPoint x: 476, startPoint y: 383, endPoint x: 236, endPoint y: 379, distance: 239.8
click at [225, 379] on div "We just need a few more details before we refer the policy . Once completed, th…" at bounding box center [843, 414] width 1249 height 559
paste input "natasa.skodlar@slowatch"
type input "[EMAIL_ADDRESS][DOMAIN_NAME]"
click at [413, 485] on input "Date of Departure *" at bounding box center [443, 474] width 380 height 28
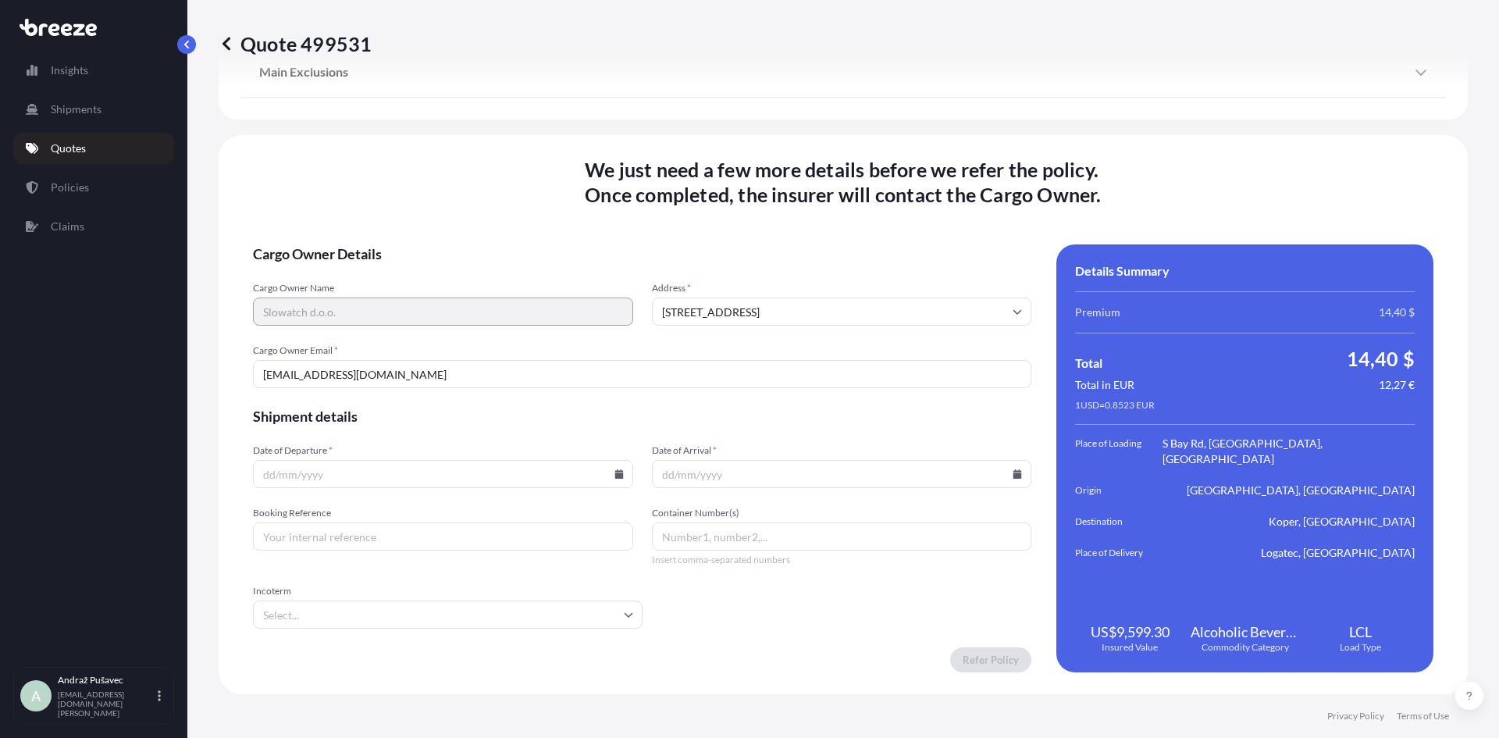
click at [614, 476] on icon at bounding box center [618, 473] width 9 height 9
click at [360, 363] on button "23" at bounding box center [368, 364] width 25 height 25
type input "[DATE]"
click at [814, 481] on input "Date of Arrival *" at bounding box center [842, 474] width 380 height 28
click at [1015, 476] on input "Date of Arrival *" at bounding box center [842, 474] width 380 height 28
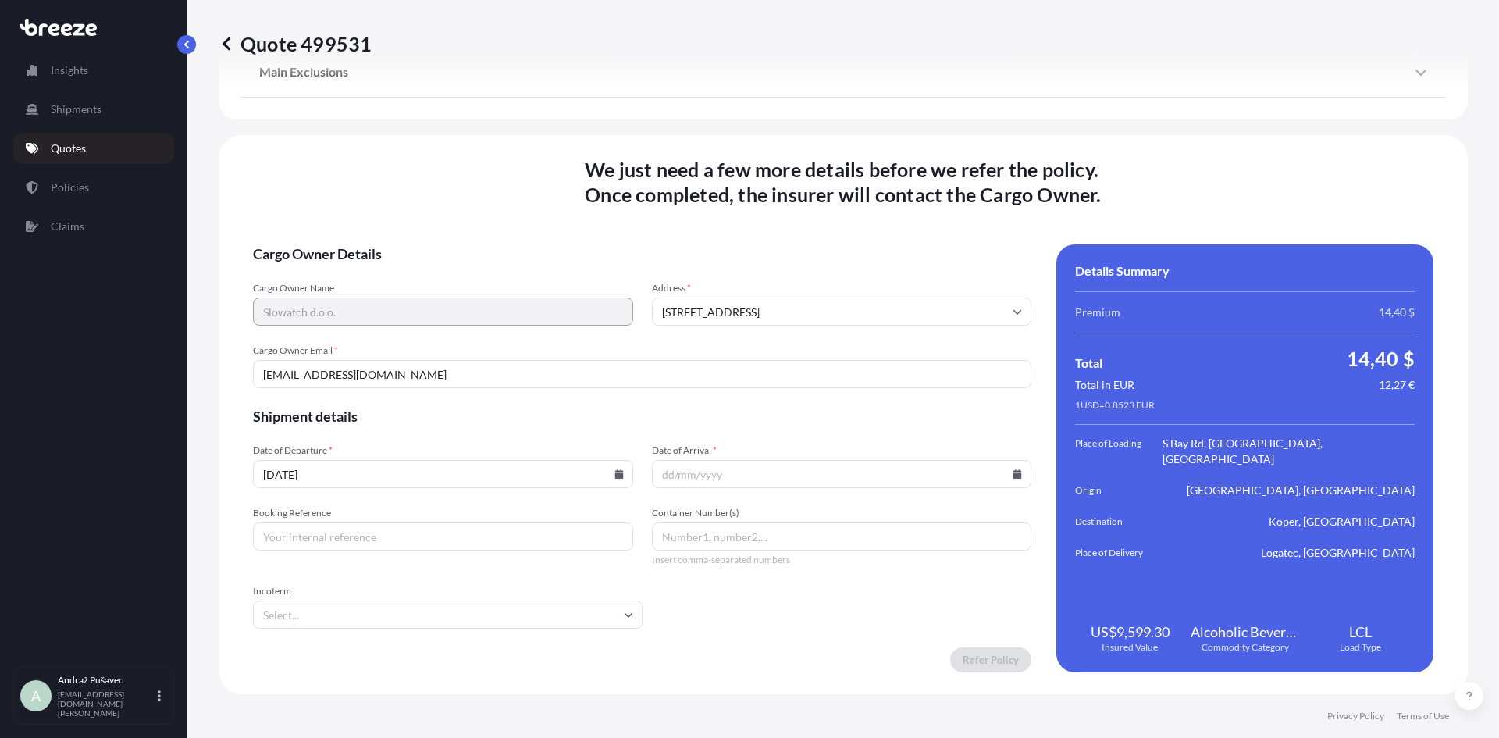
click at [1013, 474] on icon at bounding box center [1017, 473] width 9 height 9
click at [942, 214] on icon at bounding box center [943, 211] width 5 height 9
click at [732, 392] on button "24" at bounding box center [726, 394] width 25 height 25
type input "[DATE]"
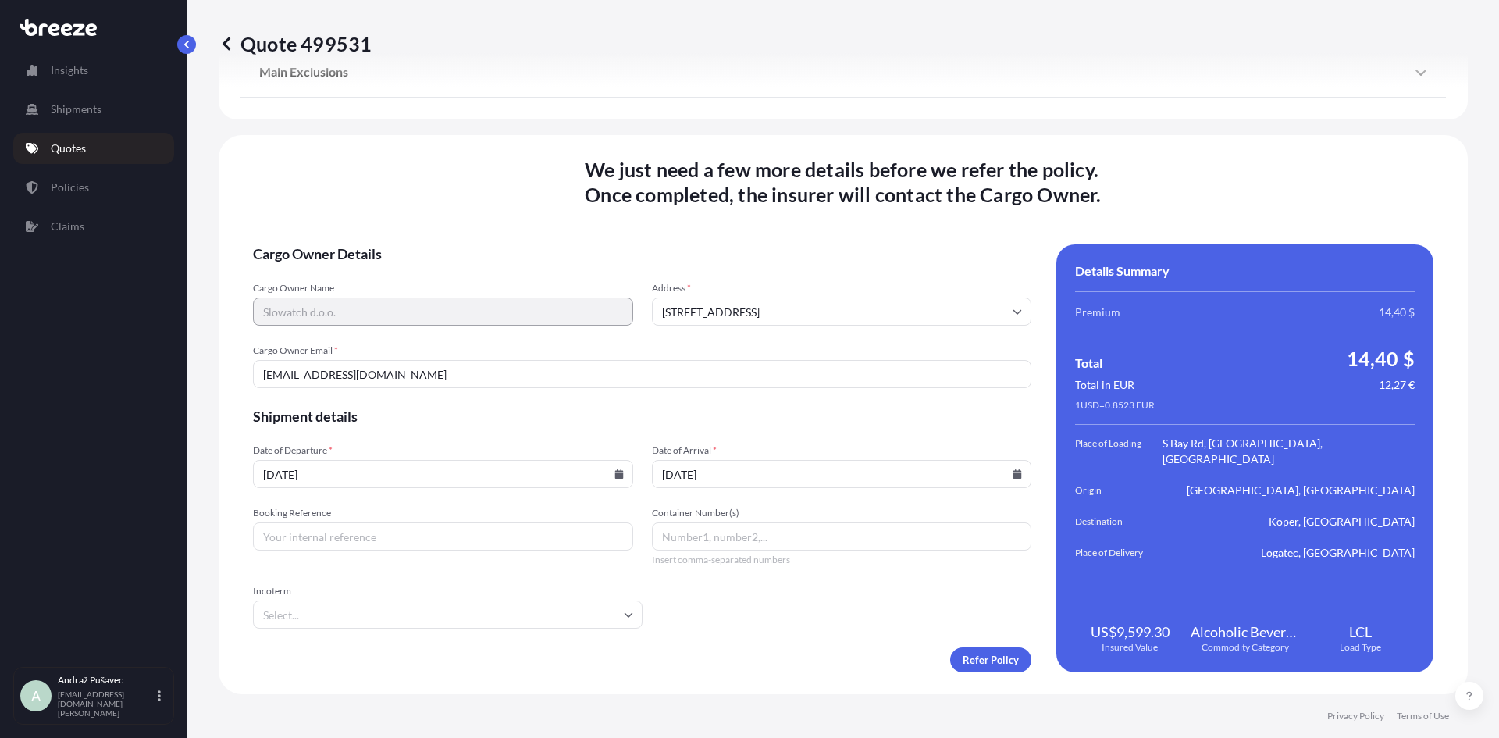
scroll to position [1722, 0]
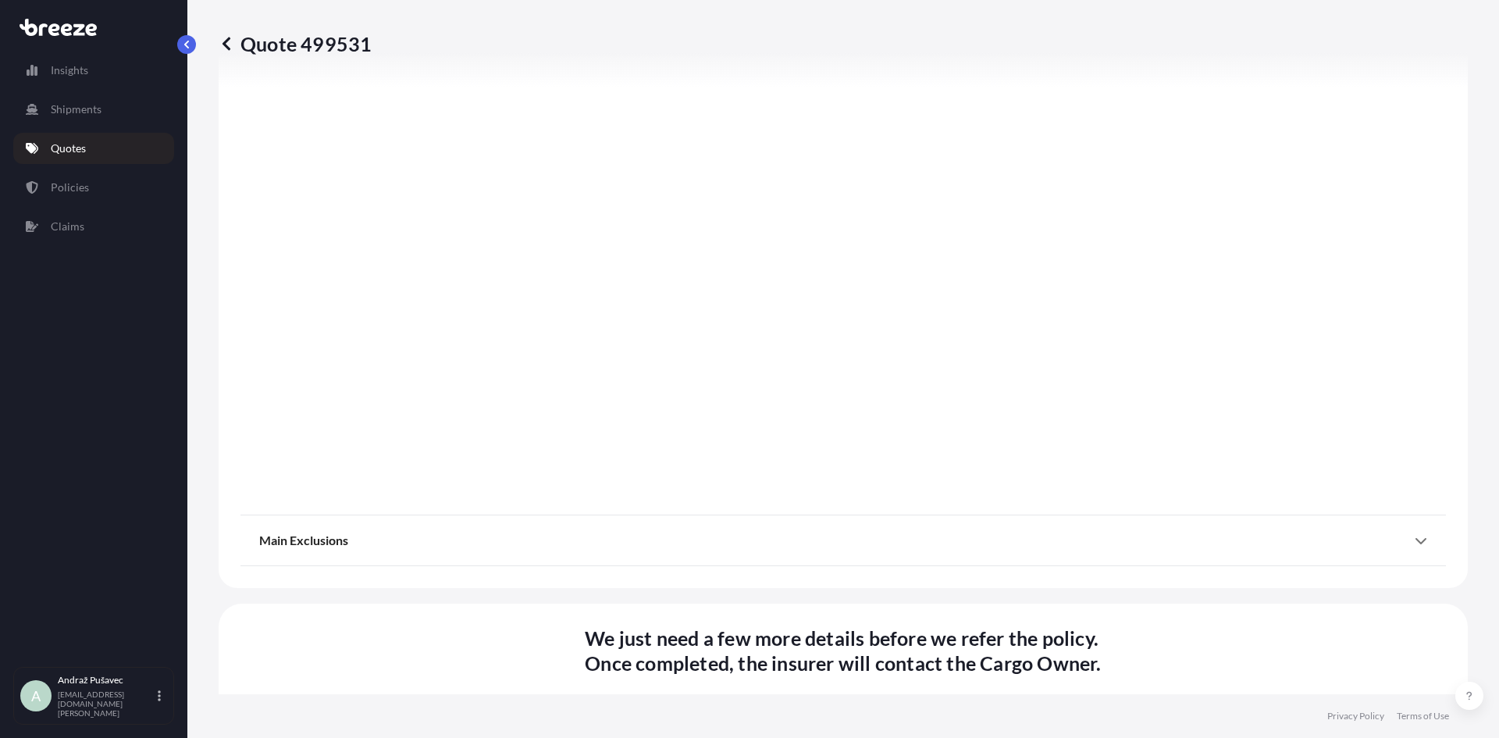
click at [1292, 541] on div "Main Exclusions" at bounding box center [843, 540] width 1168 height 37
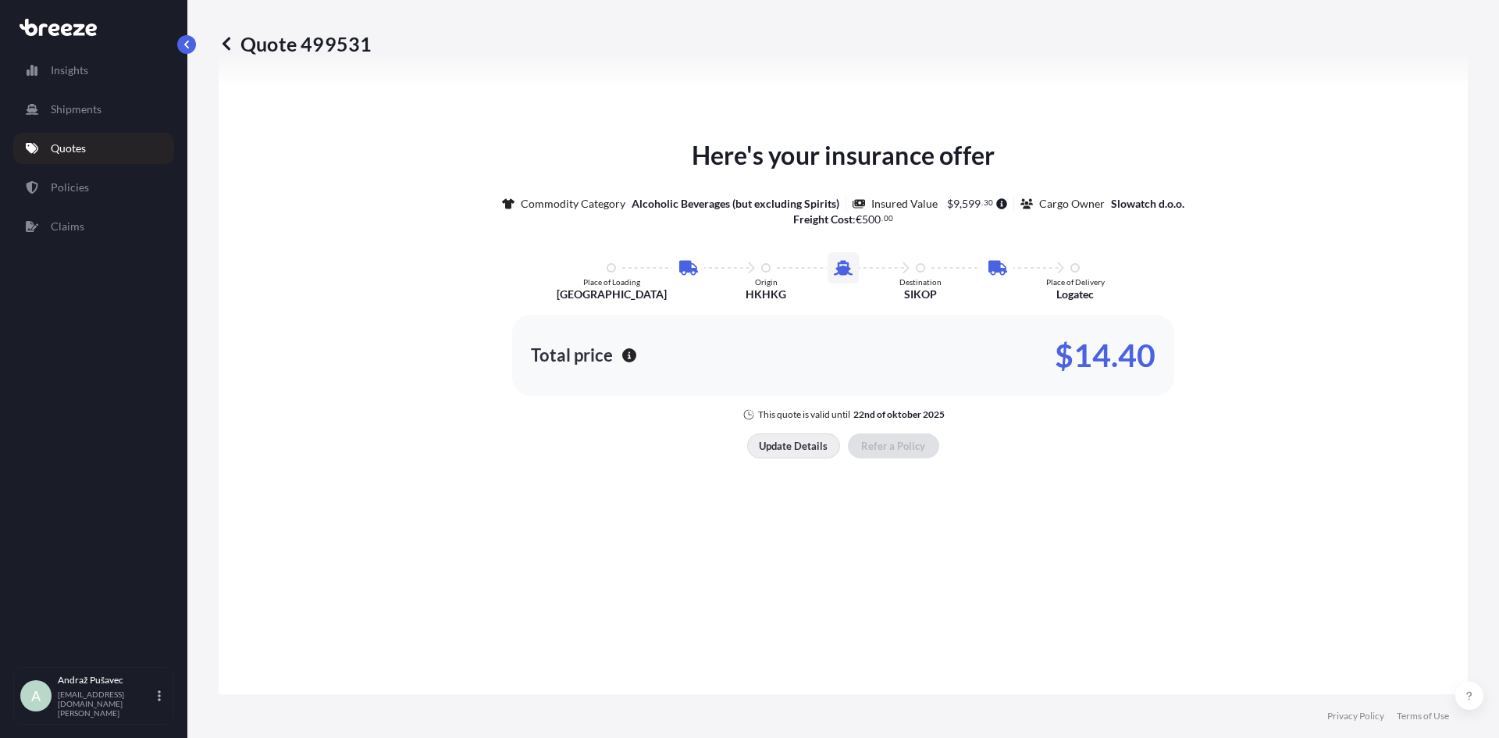
click at [775, 447] on p "Update Details" at bounding box center [793, 446] width 69 height 16
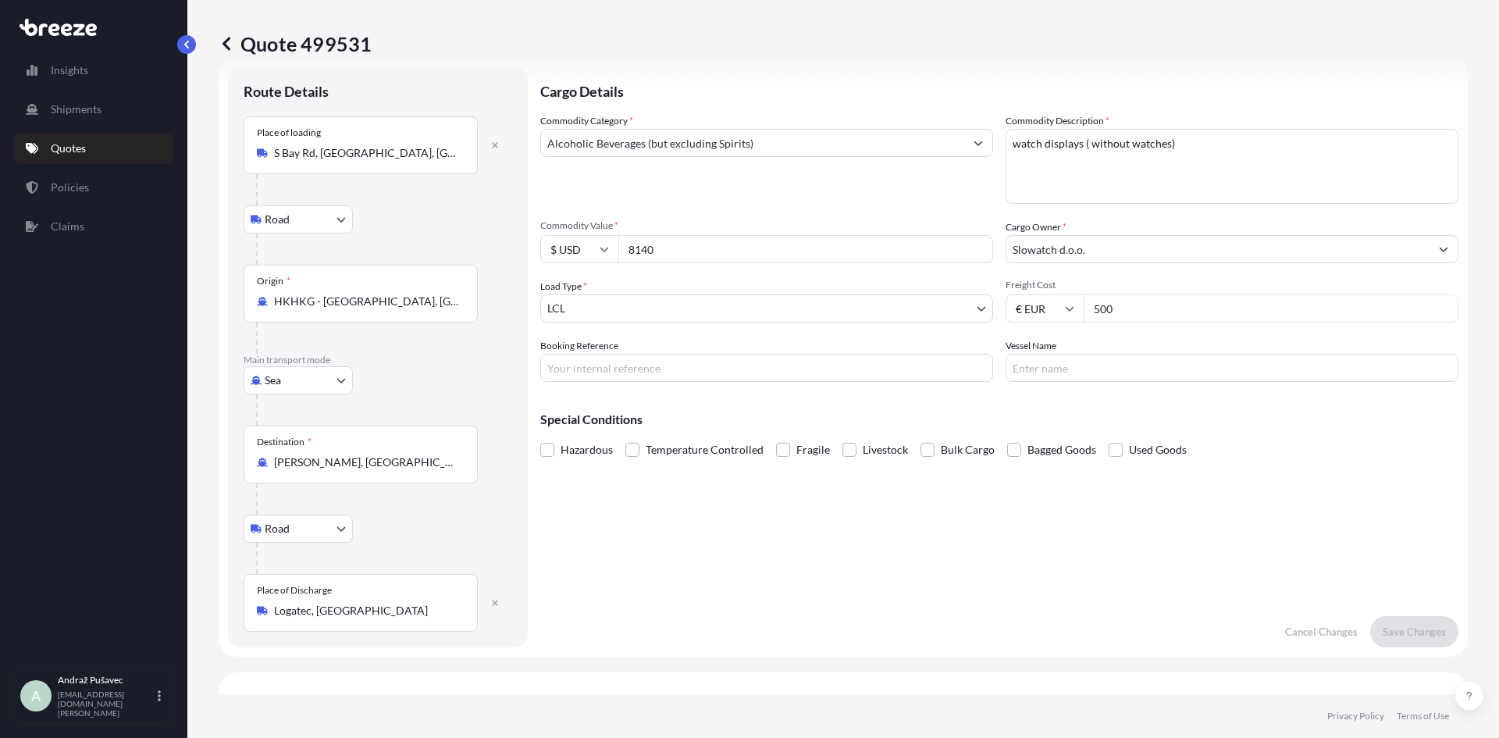
scroll to position [25, 0]
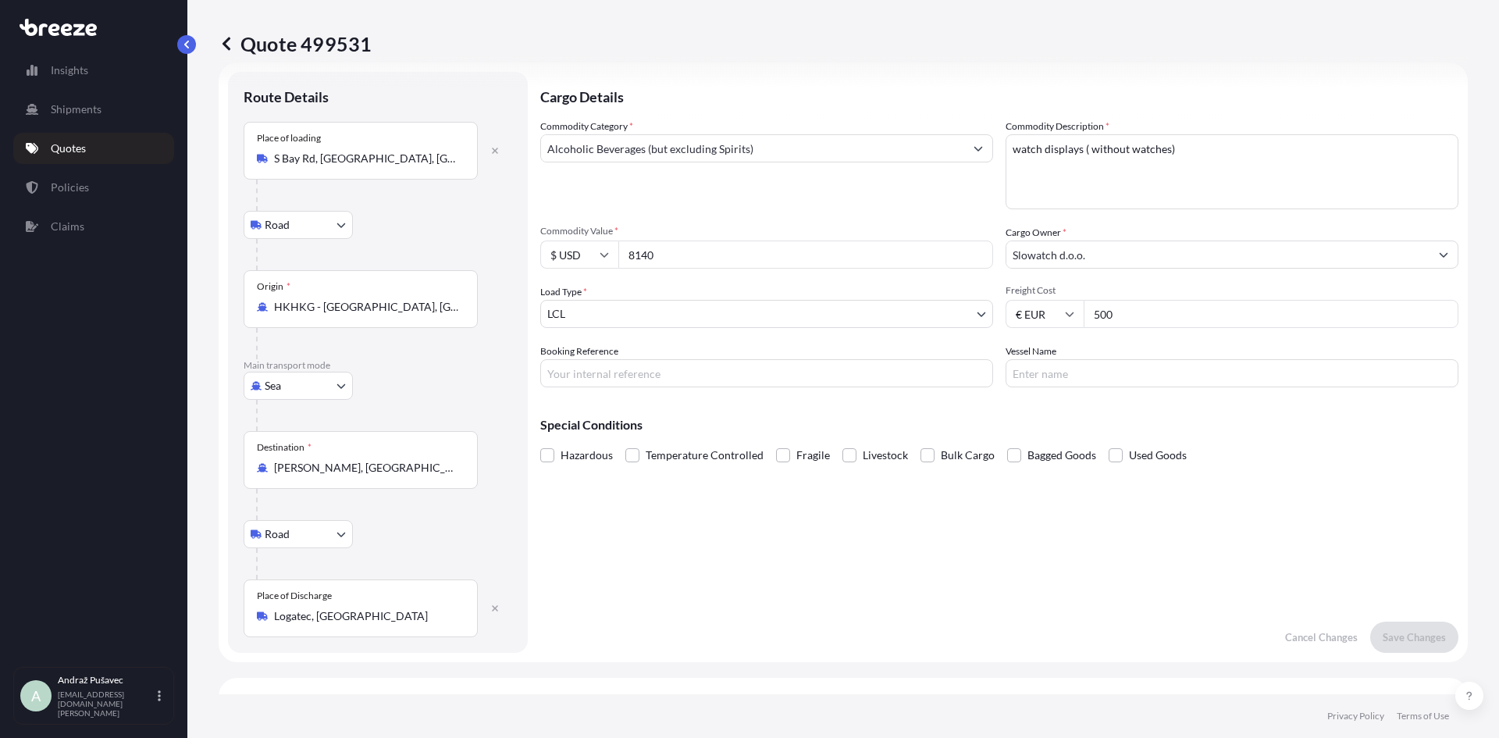
click at [703, 365] on input "Booking Reference" at bounding box center [766, 373] width 453 height 28
paste input "2025006981"
type input "2025006981"
click at [1407, 643] on p "Save Changes" at bounding box center [1414, 637] width 63 height 16
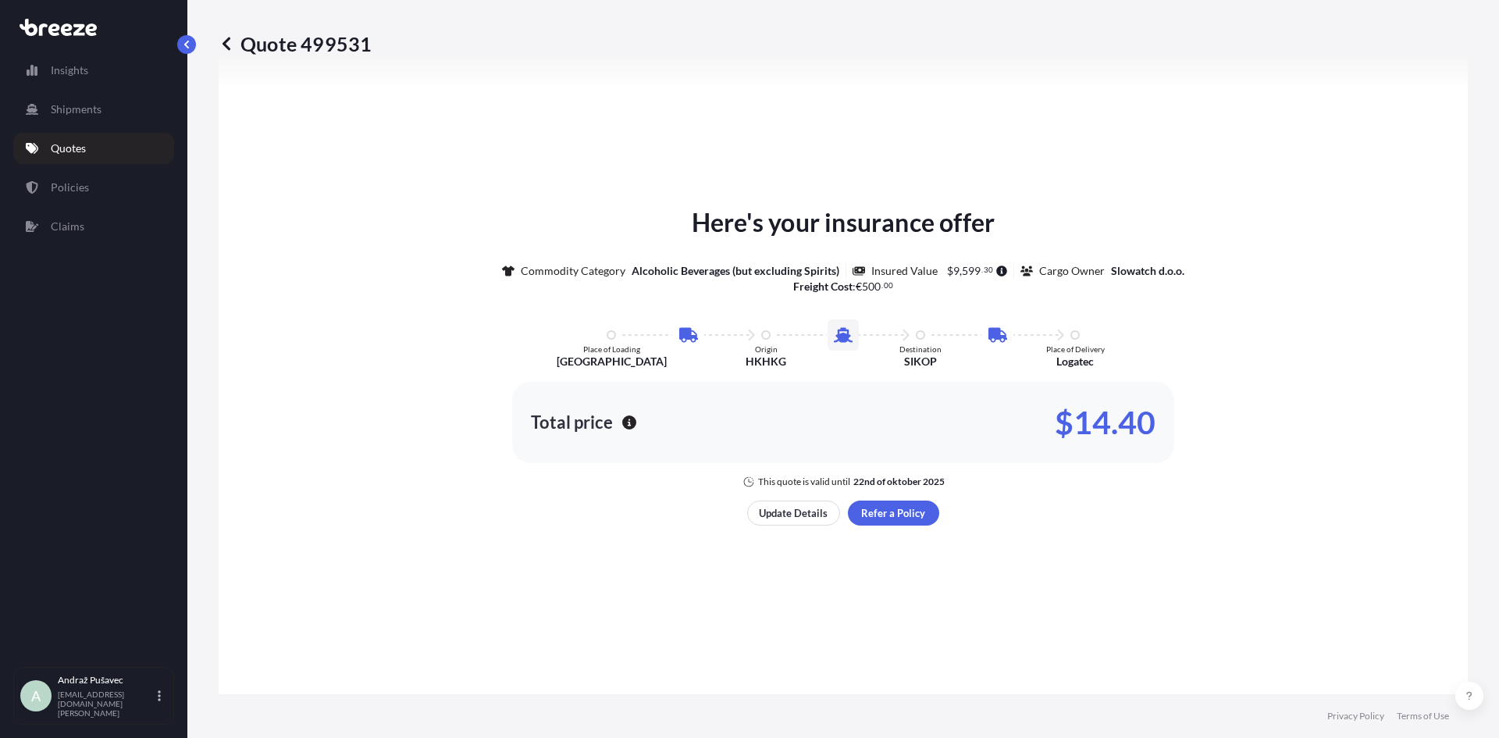
select select "Road"
select select "Sea"
select select "Road"
select select "1"
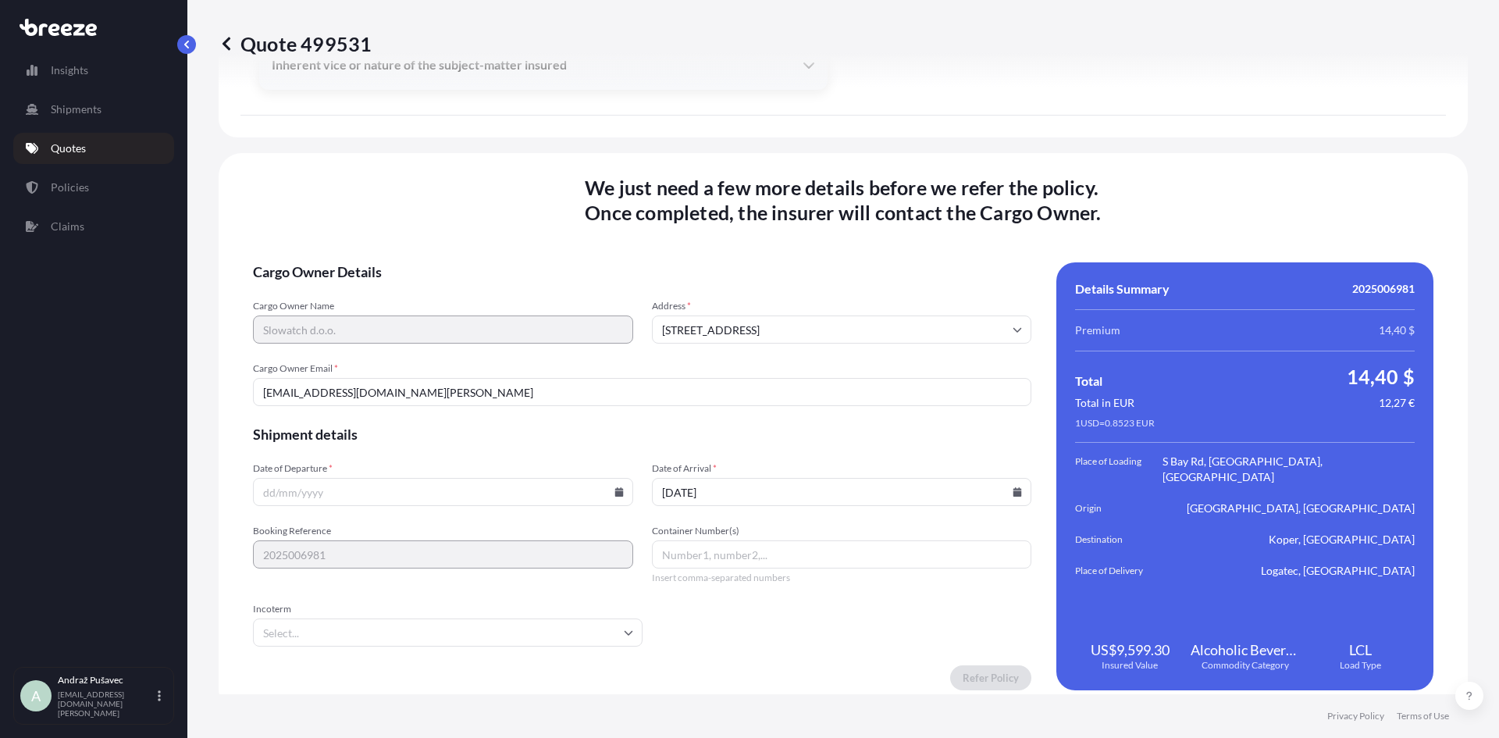
scroll to position [2506, 0]
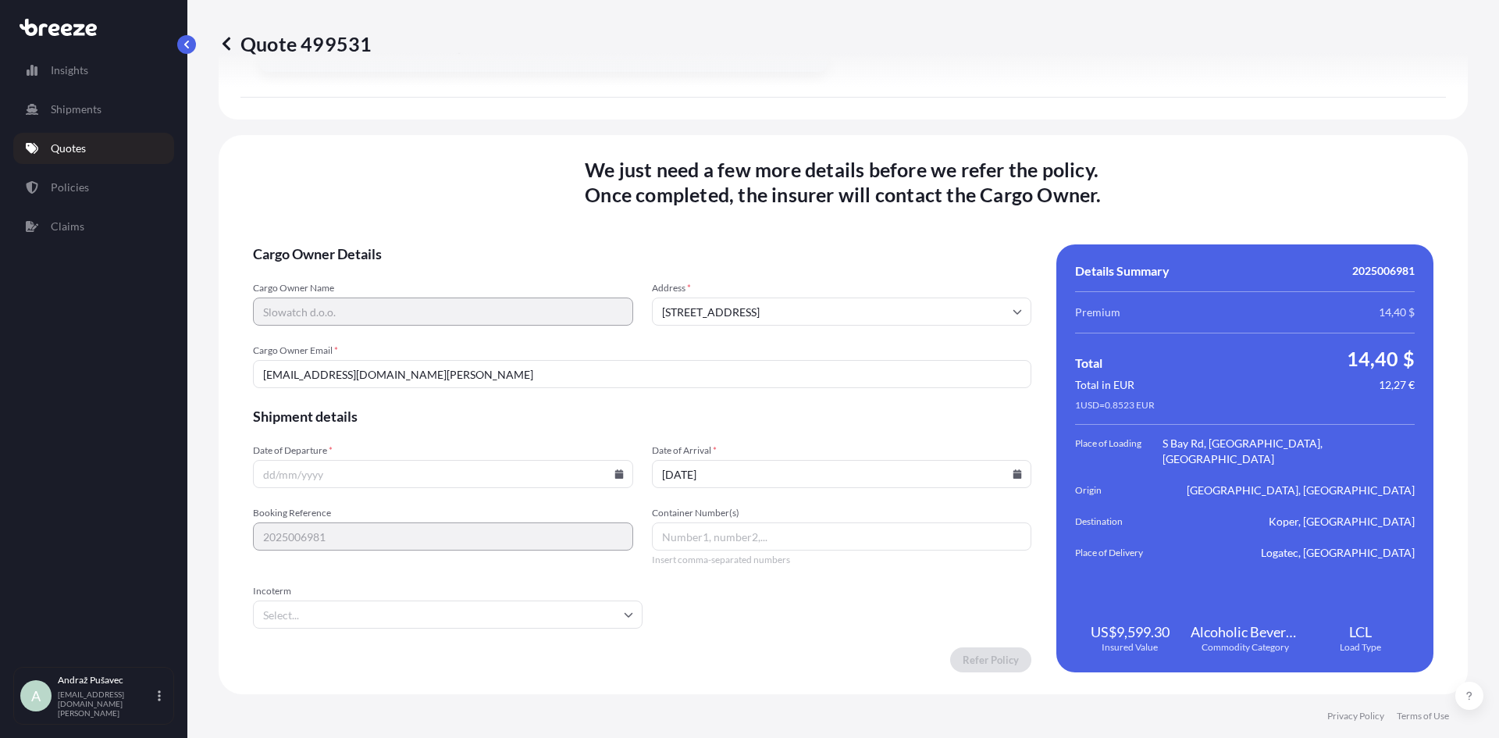
click at [797, 545] on input "Container Number(s)" at bounding box center [842, 536] width 380 height 28
type input "N/A"
click at [592, 620] on input "Incoterm" at bounding box center [448, 614] width 390 height 28
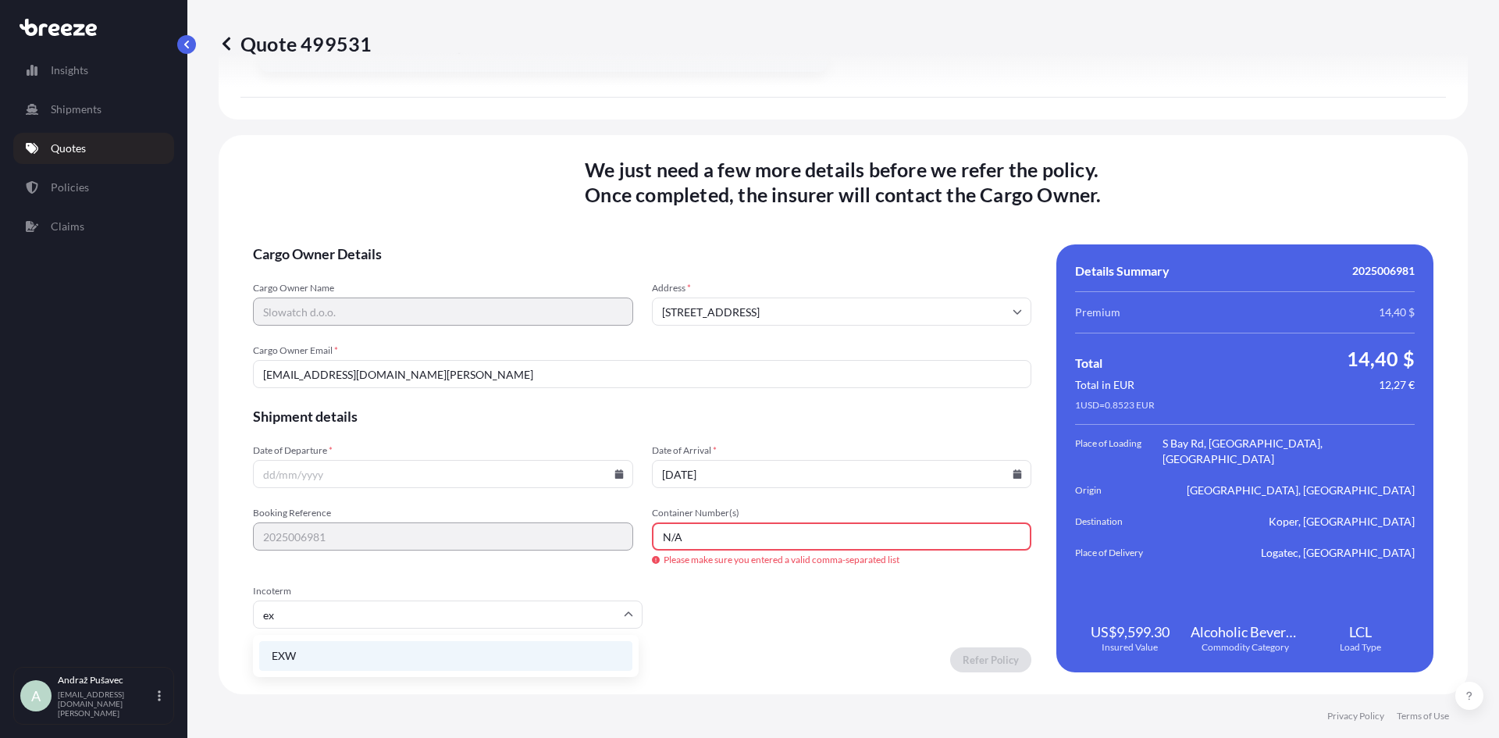
type input "exw"
click at [370, 662] on li "EXW" at bounding box center [445, 656] width 373 height 30
click at [727, 540] on input "N/A" at bounding box center [842, 536] width 380 height 28
type input "N"
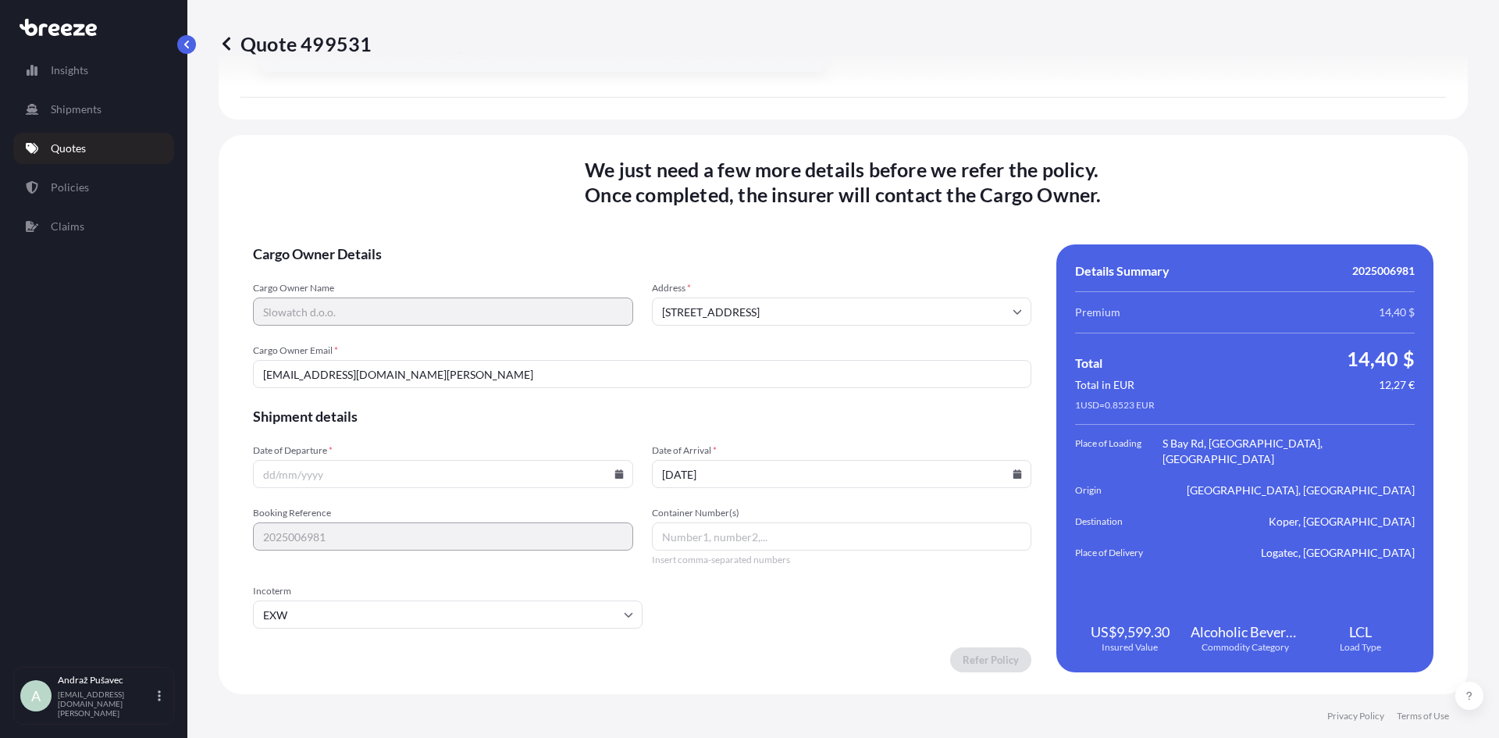
click at [572, 469] on input "Date of Departure *" at bounding box center [443, 474] width 380 height 28
click at [614, 472] on icon at bounding box center [618, 473] width 9 height 9
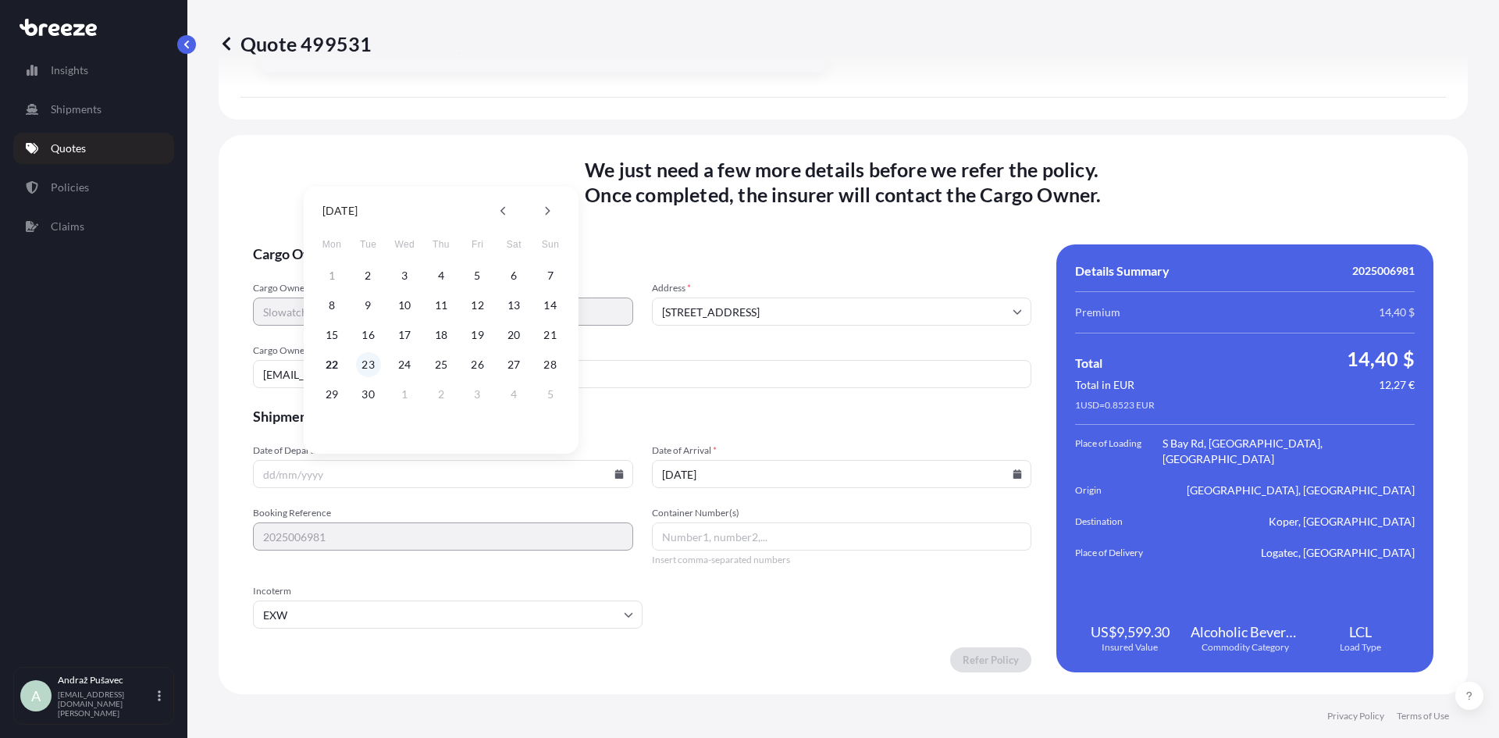
click at [371, 363] on button "23" at bounding box center [368, 364] width 25 height 25
type input "[DATE]"
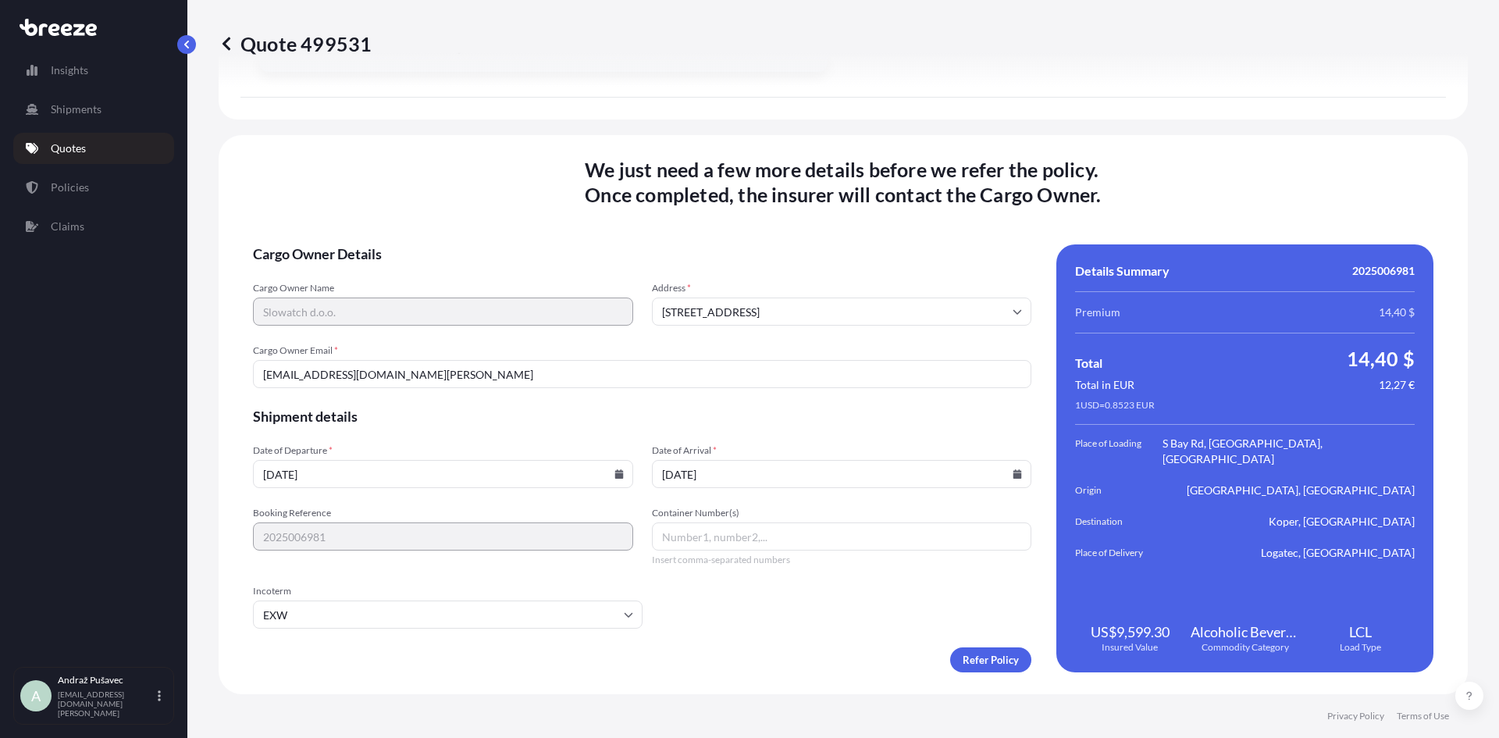
click at [702, 381] on input "[EMAIL_ADDRESS][DOMAIN_NAME][PERSON_NAME]" at bounding box center [642, 374] width 778 height 28
paste input "[EMAIL_ADDRESS][DOMAIN_NAME]"
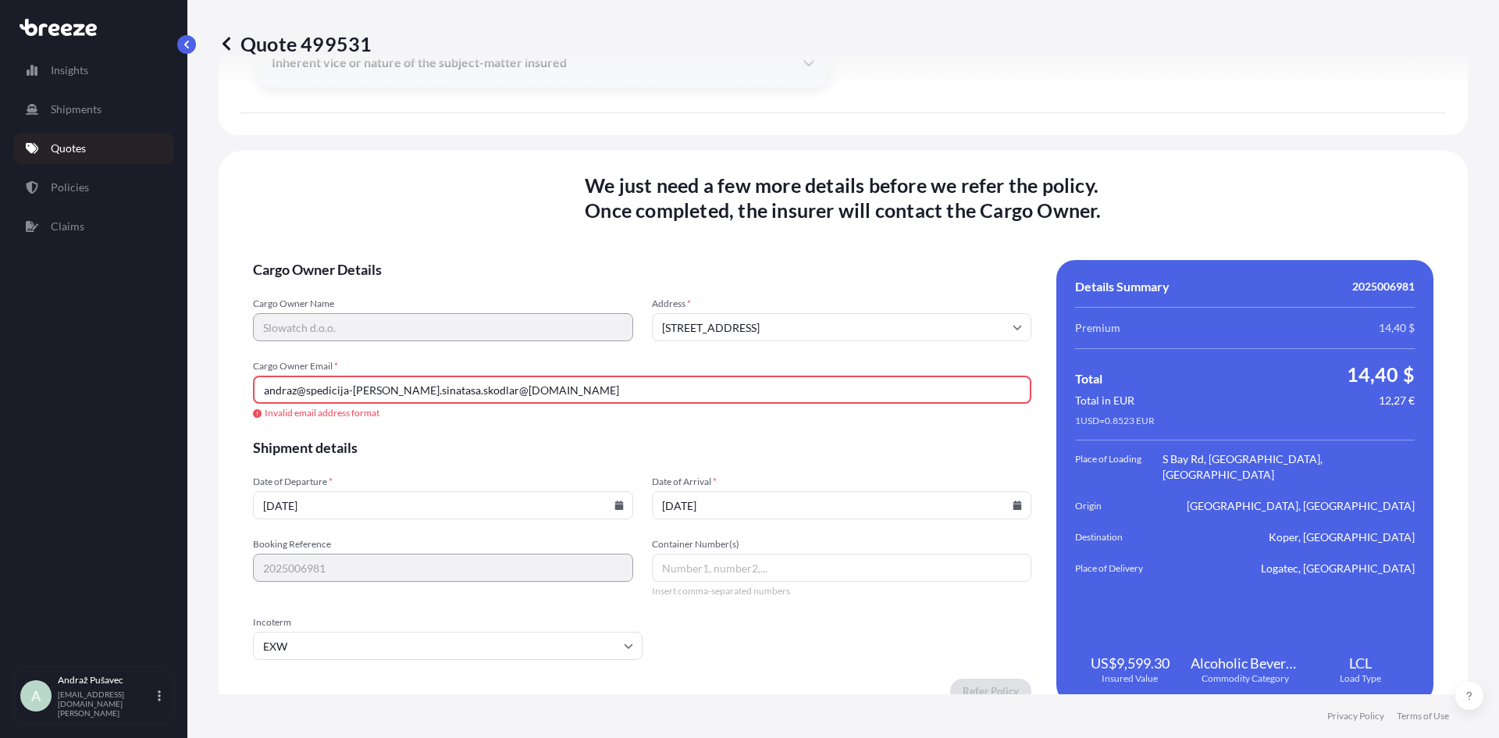
scroll to position [2521, 0]
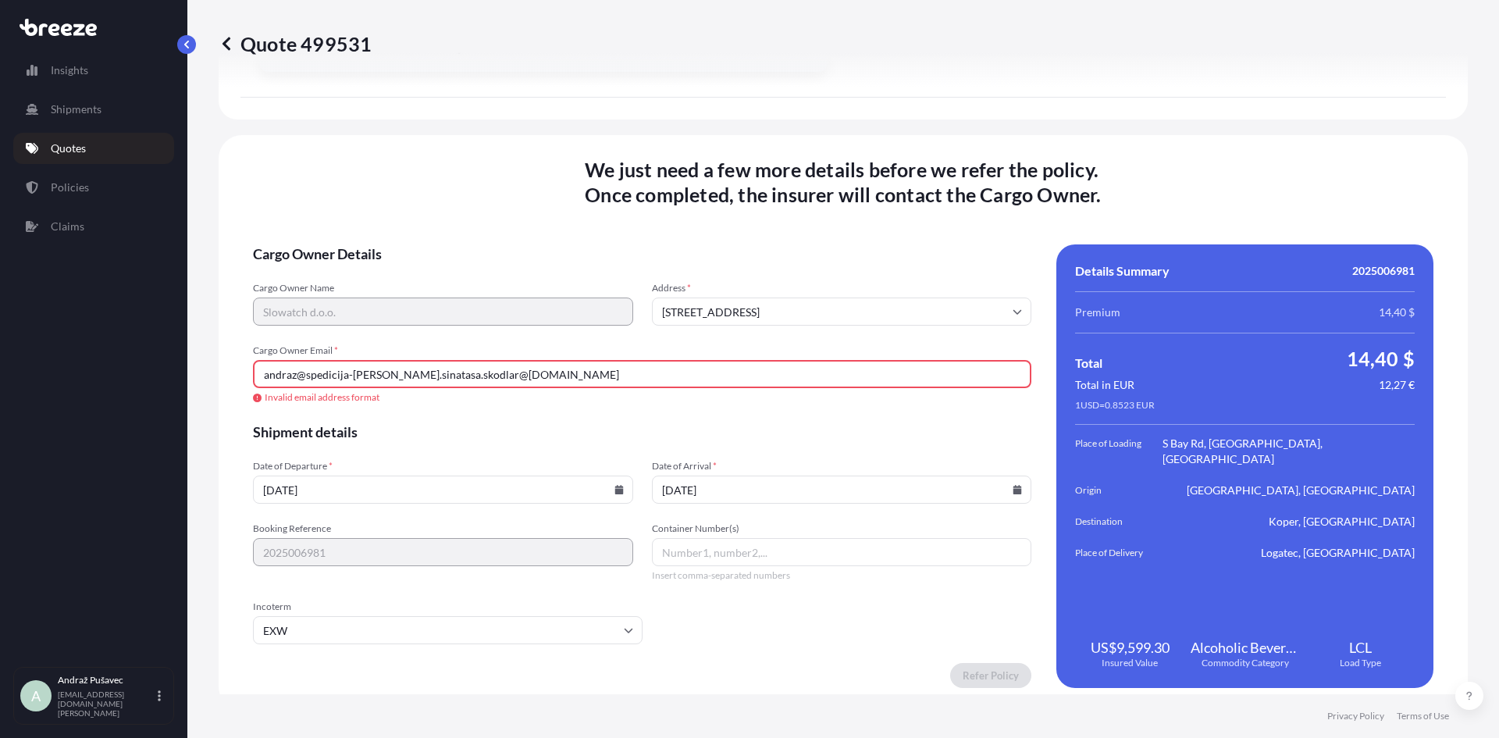
drag, startPoint x: 553, startPoint y: 370, endPoint x: 138, endPoint y: 379, distance: 414.7
click at [138, 379] on div "Insights Shipments Quotes Policies Claims A [PERSON_NAME] [EMAIL_ADDRESS][DOMAI…" at bounding box center [749, 369] width 1499 height 738
paste input "text"
type input "[EMAIL_ADDRESS][DOMAIN_NAME]"
click at [650, 427] on form "Cargo Owner Details Cargo Owner Name Slowatch d.o.o. Address * [STREET_ADDRESS]…" at bounding box center [642, 465] width 778 height 443
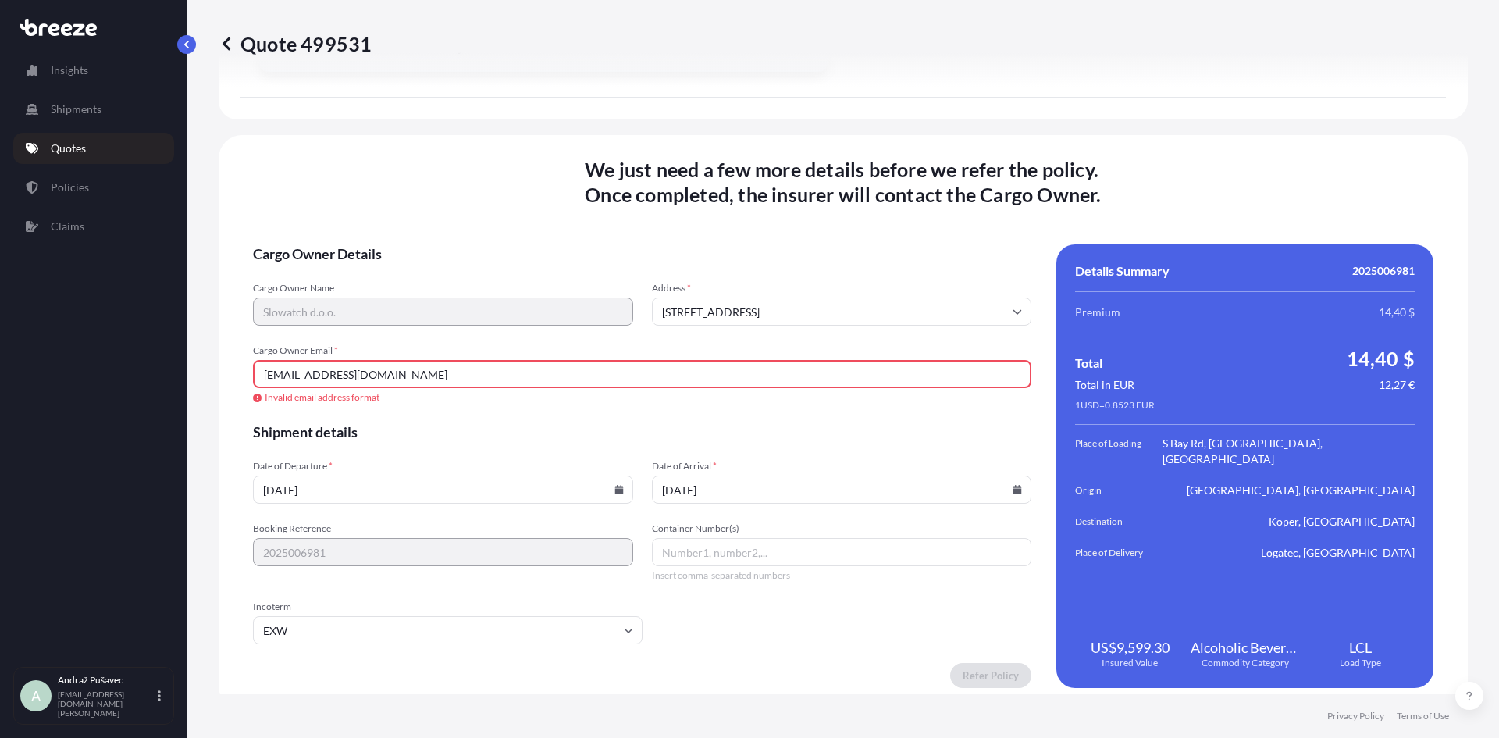
scroll to position [2506, 0]
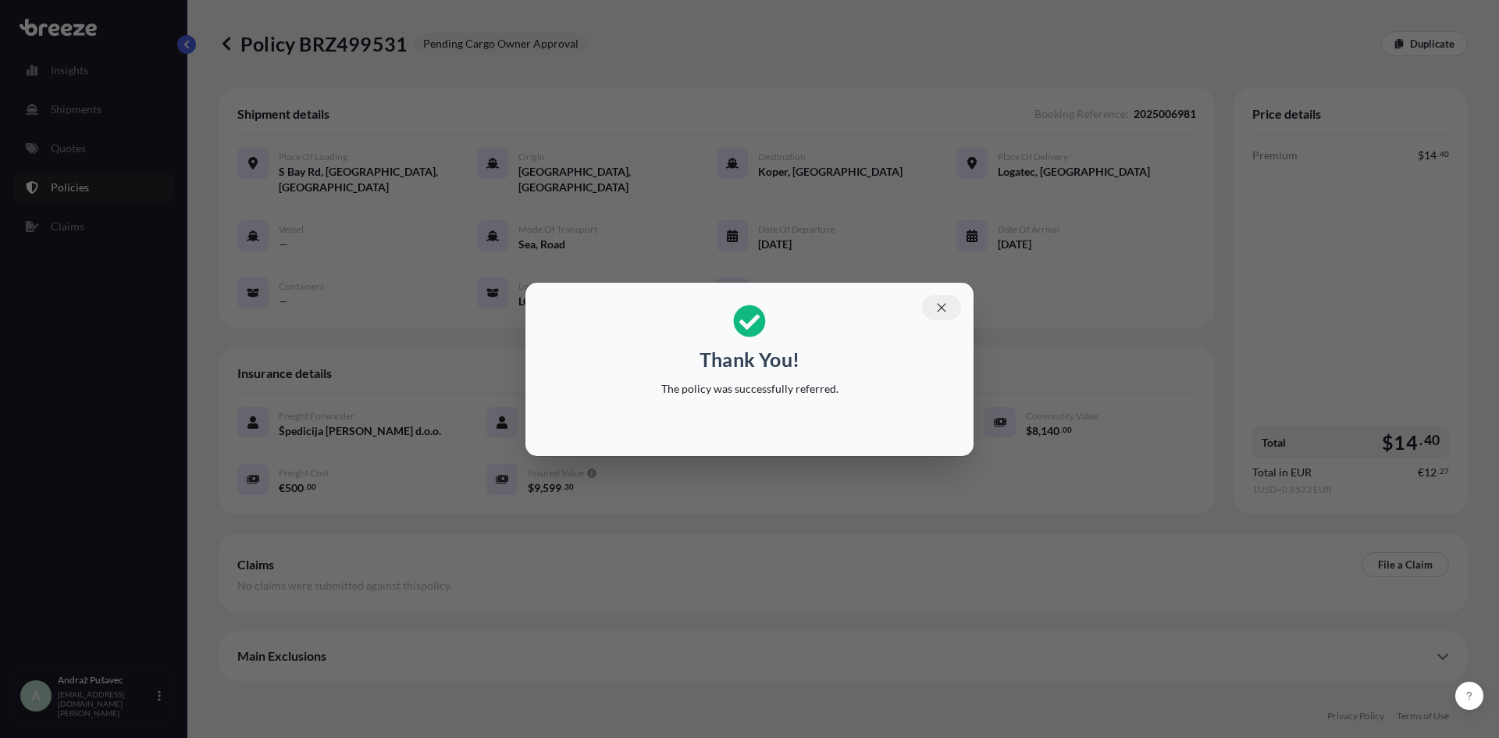
click at [951, 309] on button "button" at bounding box center [941, 307] width 39 height 25
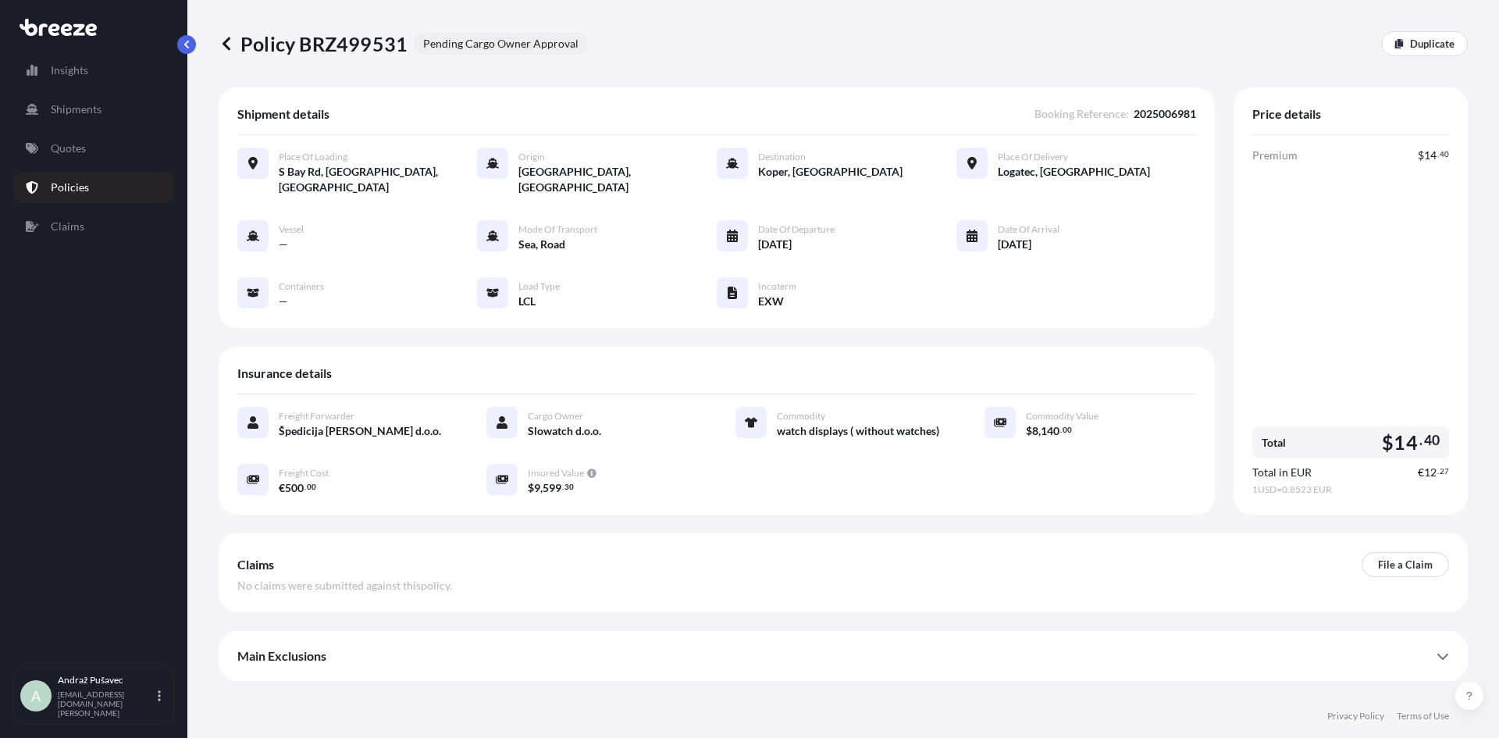
click at [1069, 665] on div "Shipment details Booking Reference : 2025006981 Place of Loading [GEOGRAPHIC_DA…" at bounding box center [843, 390] width 1249 height 607
click at [1070, 657] on div "Main Exclusions" at bounding box center [843, 655] width 1212 height 37
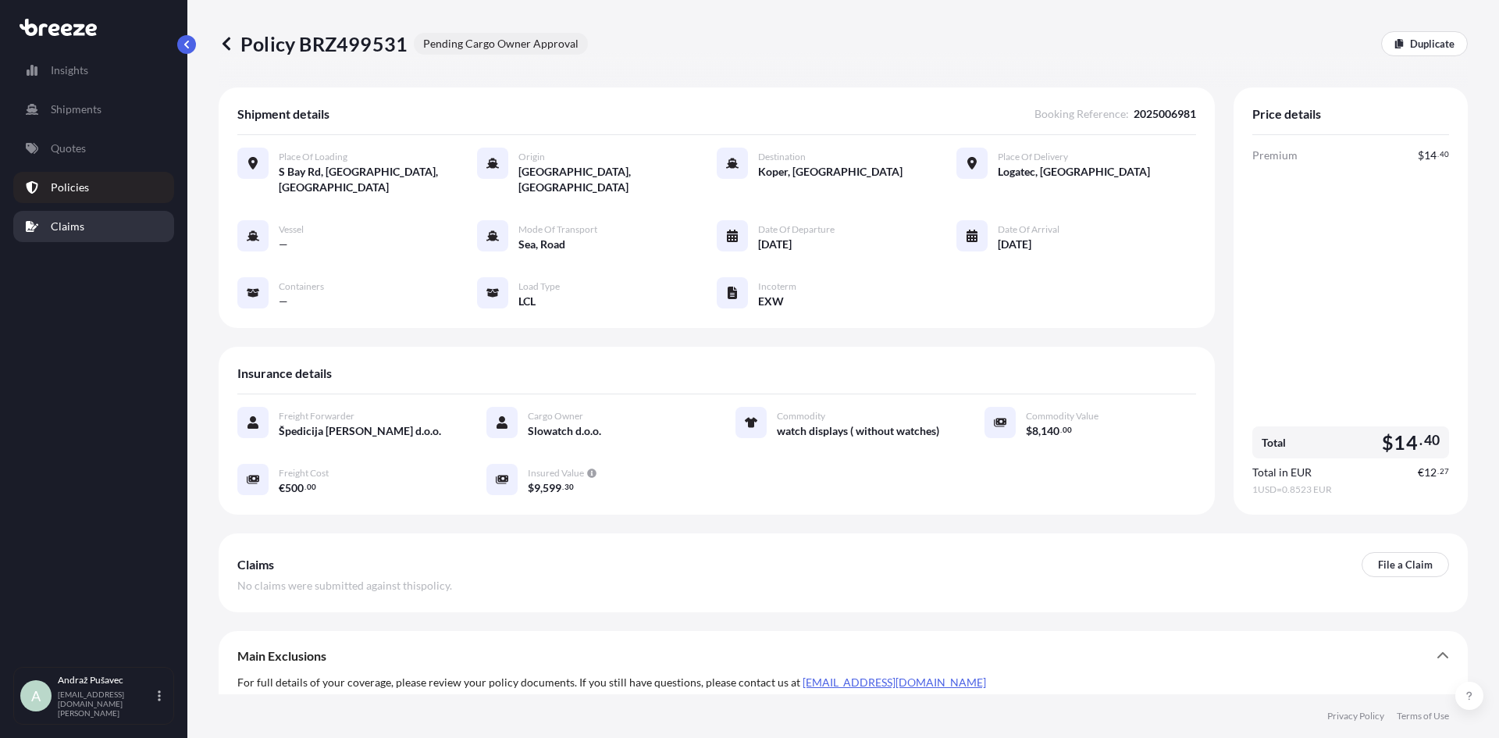
click at [84, 230] on link "Claims" at bounding box center [93, 226] width 161 height 31
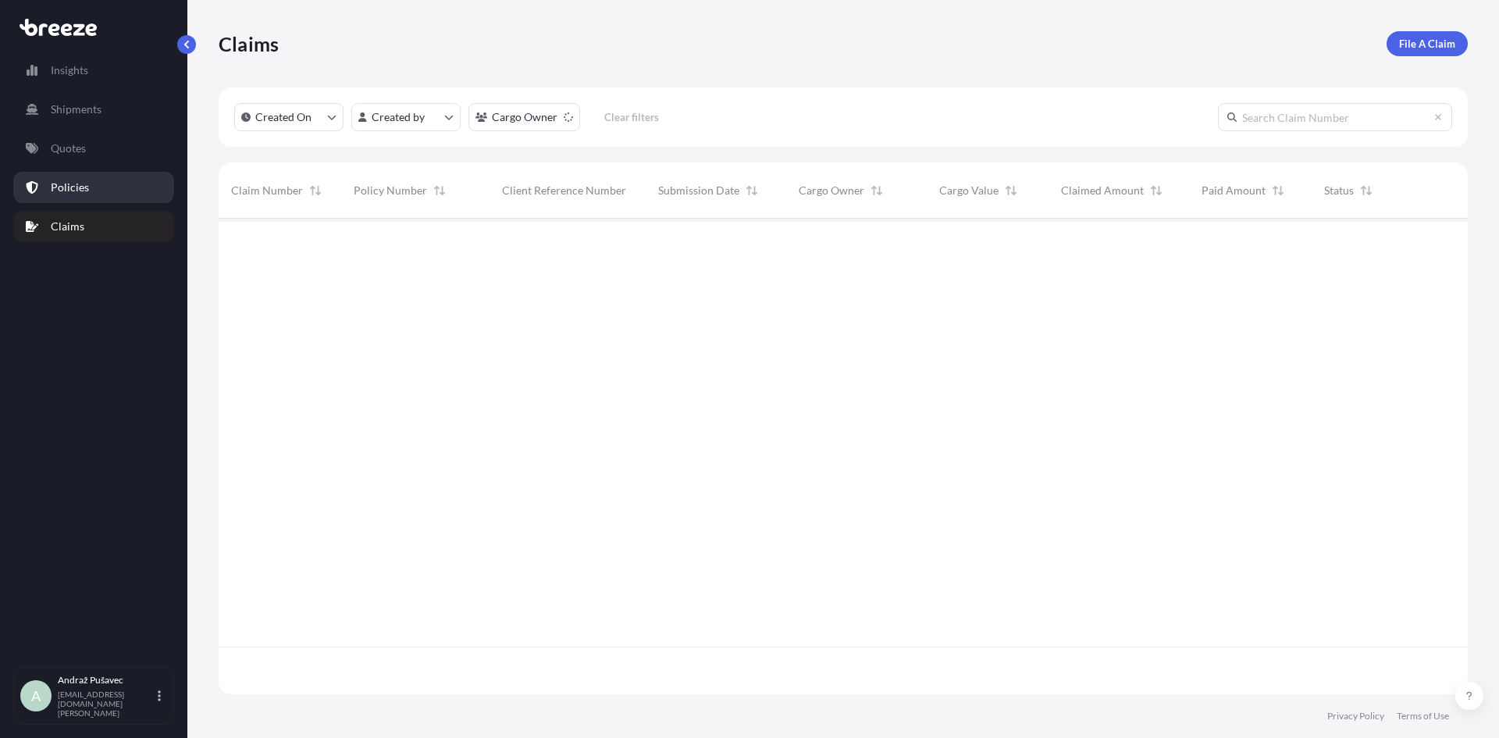
scroll to position [520, 1238]
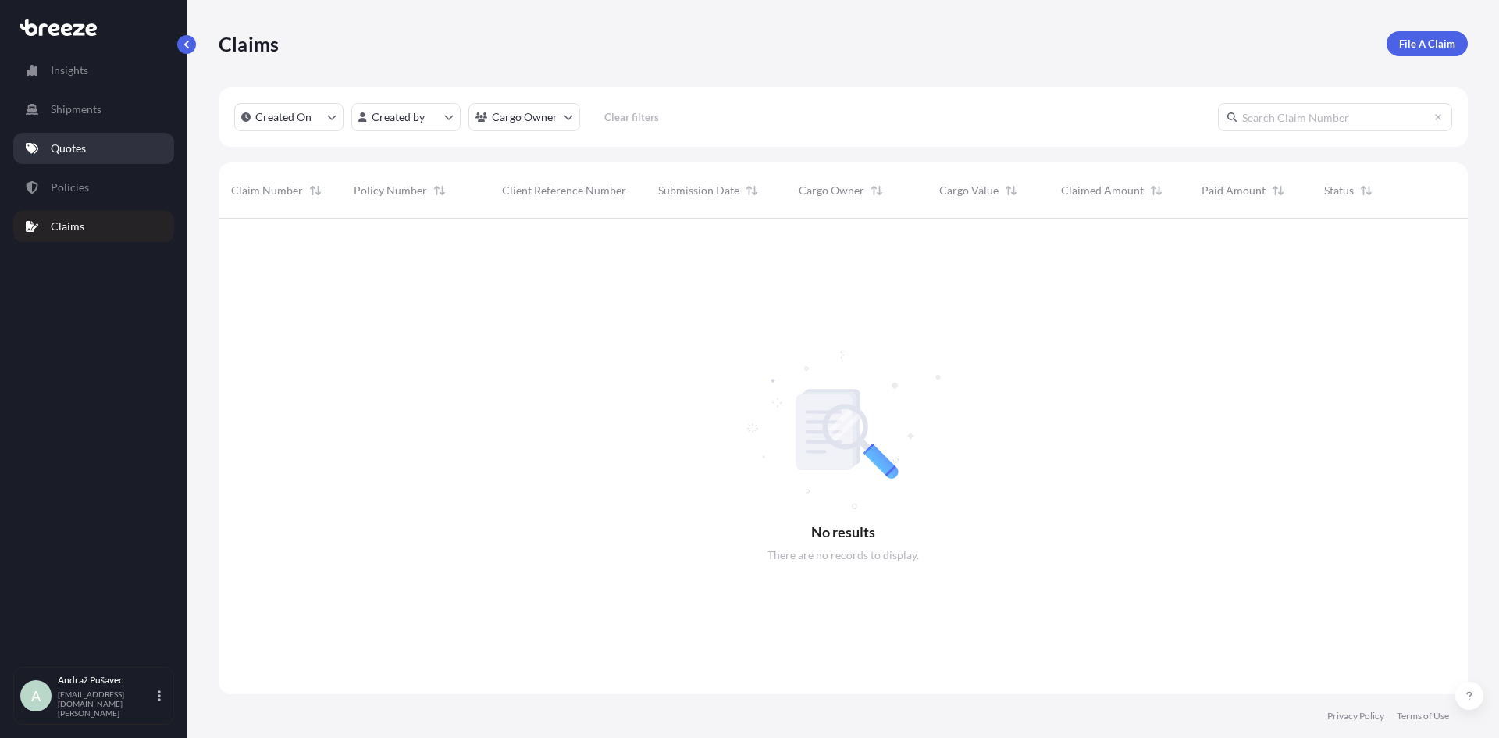
click at [90, 148] on link "Quotes" at bounding box center [93, 148] width 161 height 31
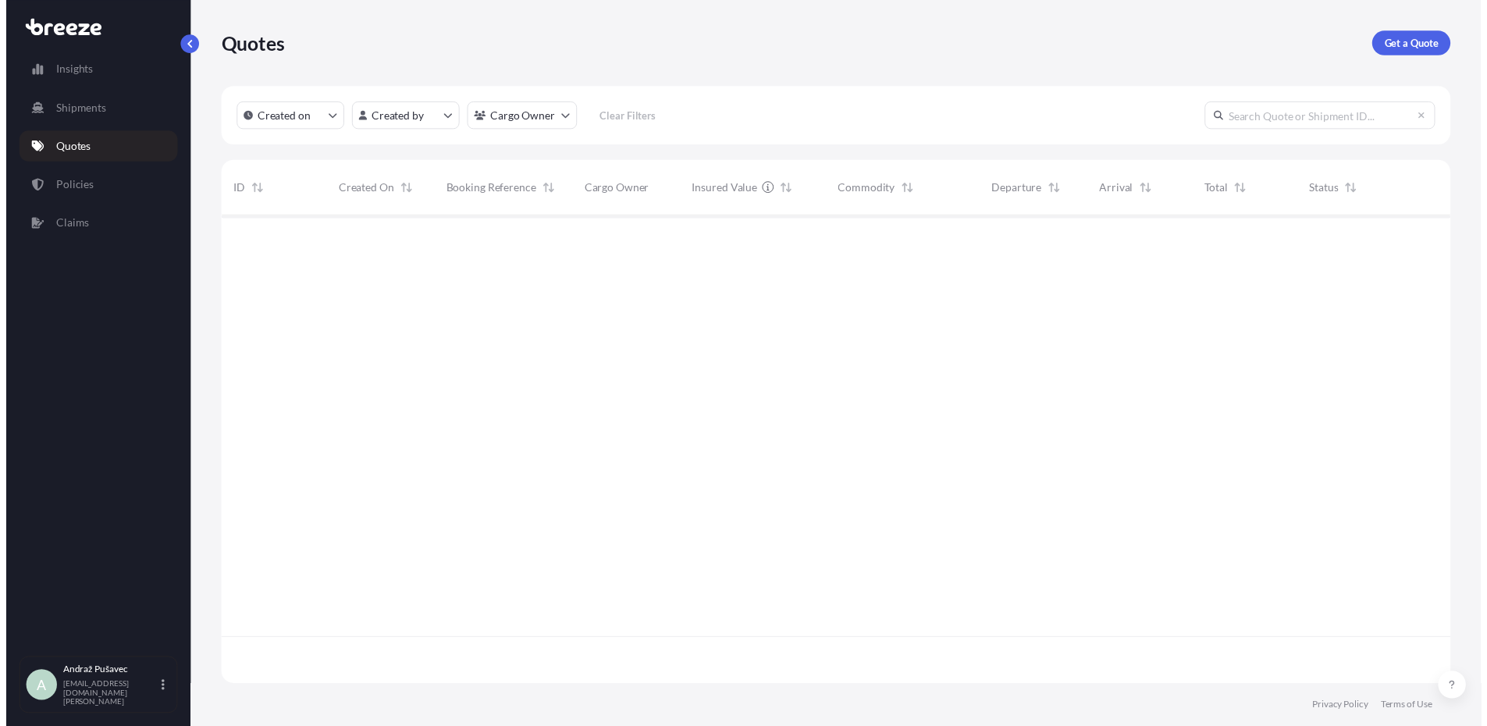
scroll to position [472, 1238]
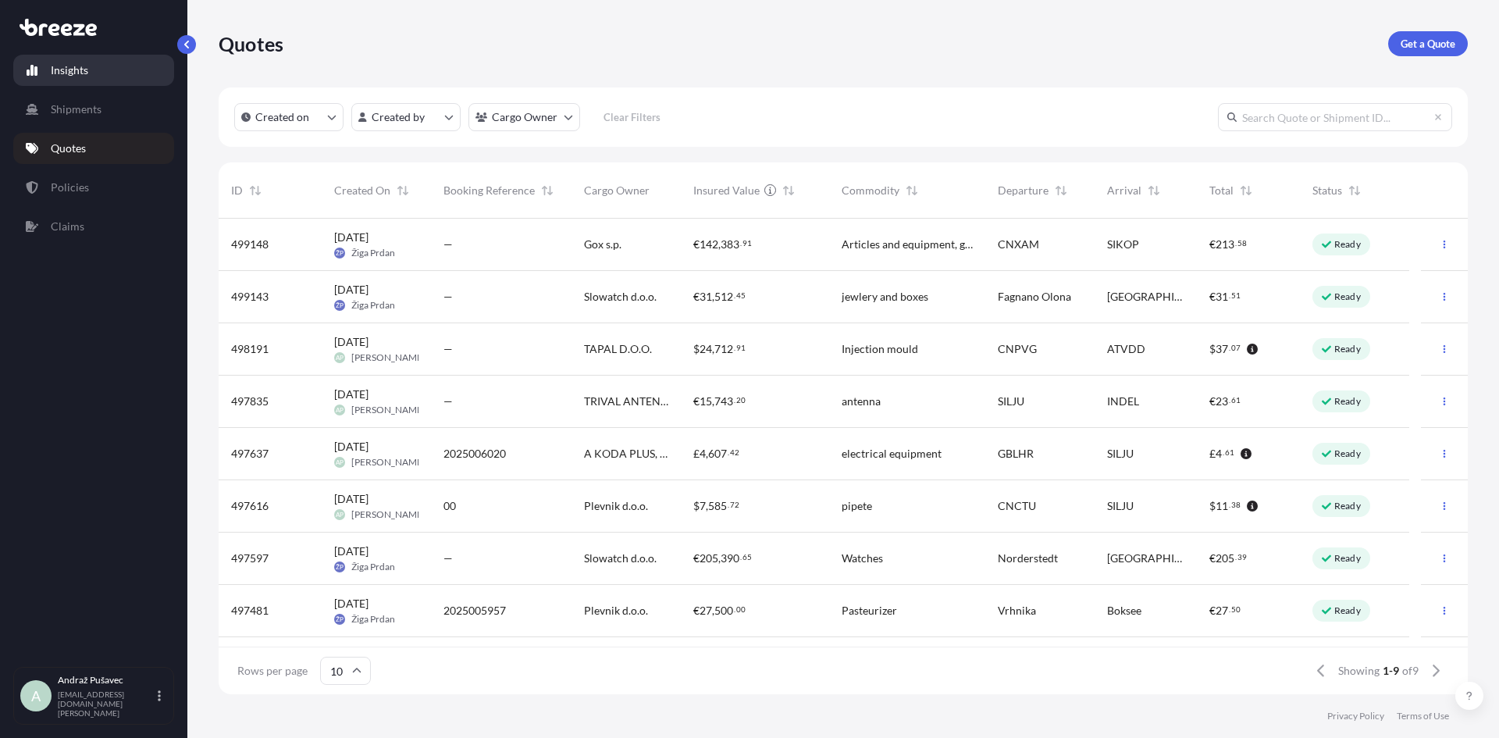
click at [91, 73] on link "Insights" at bounding box center [93, 70] width 161 height 31
select select "2025"
